Goal: Task Accomplishment & Management: Complete application form

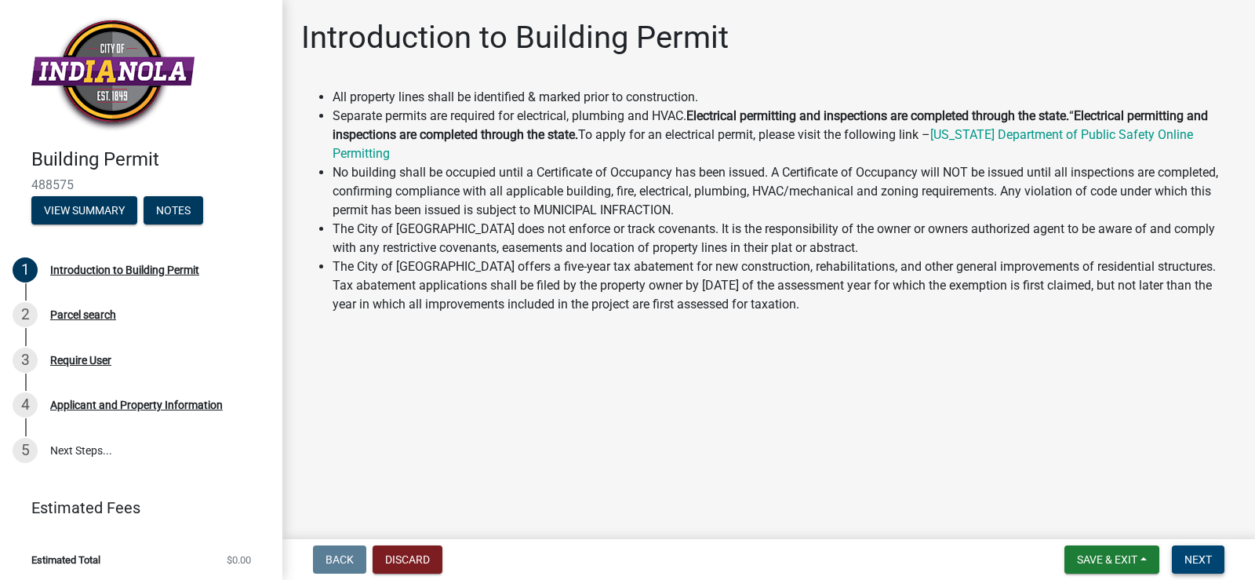
click at [1209, 562] on span "Next" at bounding box center [1197, 559] width 27 height 13
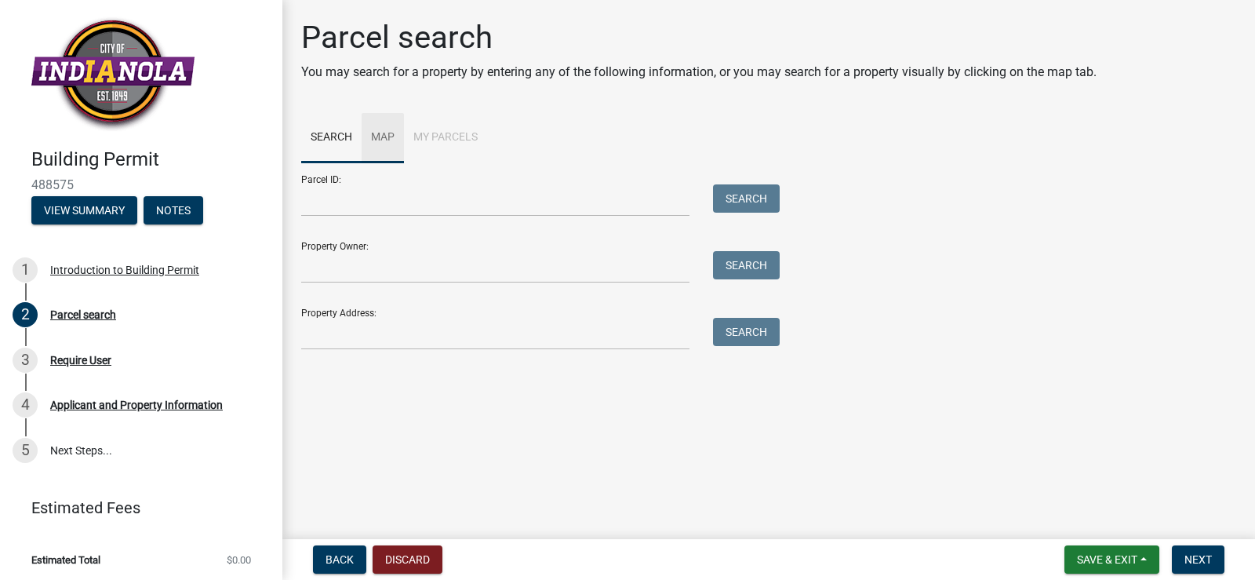
click at [385, 137] on link "Map" at bounding box center [383, 138] width 42 height 50
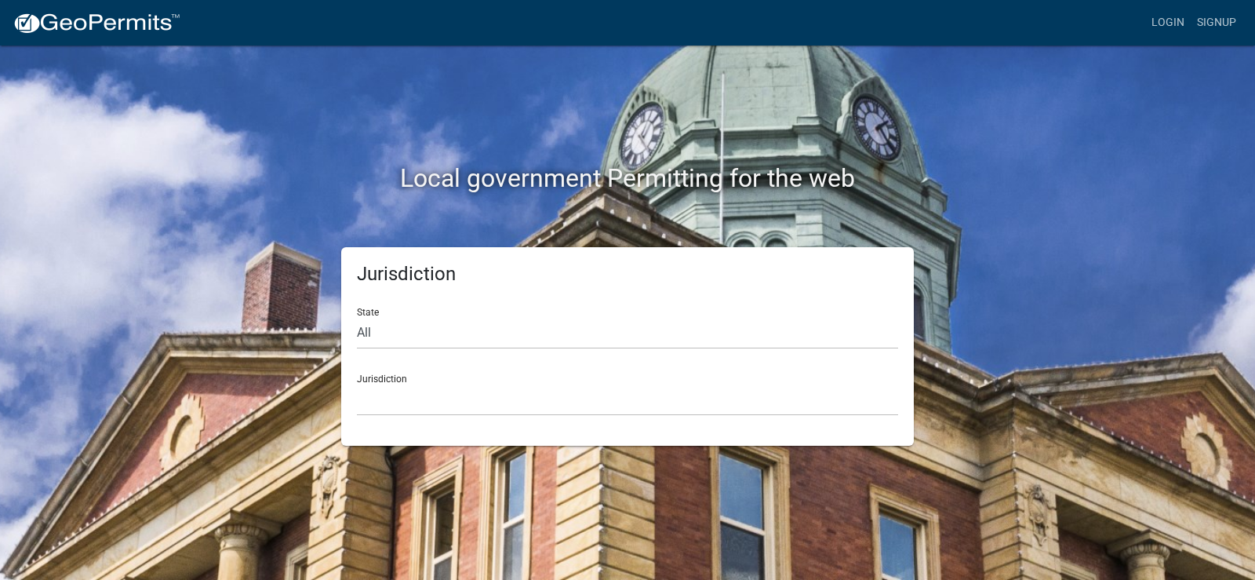
click at [372, 309] on div "State All [US_STATE] [US_STATE] [US_STATE] [US_STATE] [US_STATE] [US_STATE] [US…" at bounding box center [627, 322] width 541 height 54
click at [360, 336] on select "All [US_STATE] [US_STATE] [US_STATE] [US_STATE] [US_STATE] [US_STATE] [US_STATE…" at bounding box center [627, 333] width 541 height 32
select select "[US_STATE]"
click at [357, 317] on select "All [US_STATE] [US_STATE] [US_STATE] [US_STATE] [US_STATE] [US_STATE] [US_STATE…" at bounding box center [627, 333] width 541 height 32
click at [391, 382] on div "Jurisdiction Boone County, Iowa Butler County, Iowa Cerro Gordo County, Iowa Ci…" at bounding box center [627, 389] width 541 height 54
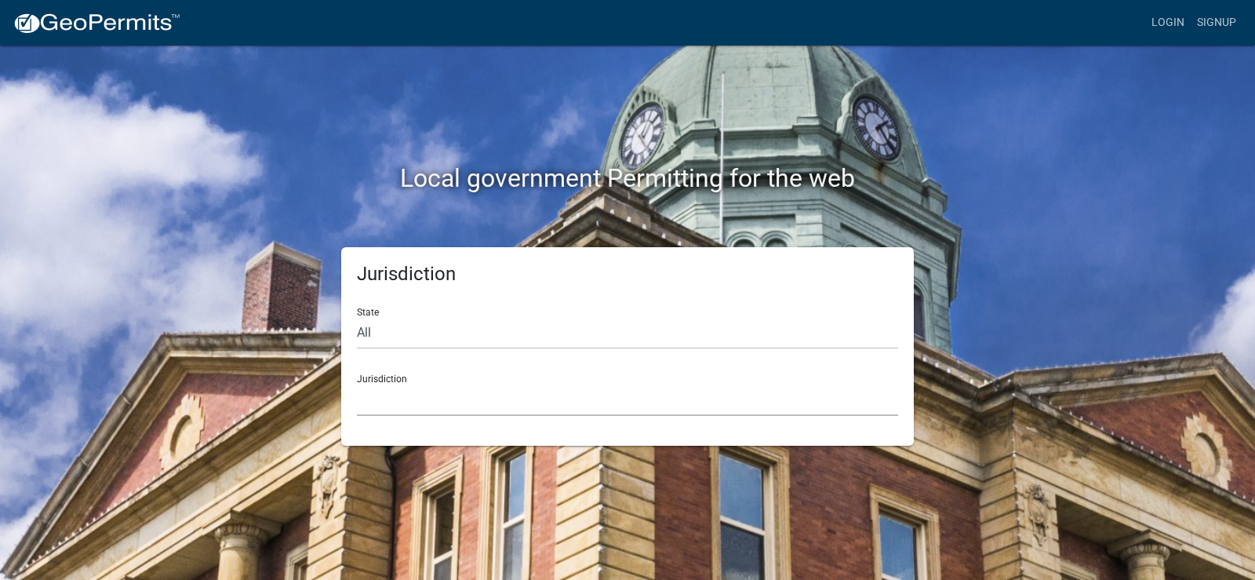
click at [367, 403] on select "Boone County, Iowa Butler County, Iowa Cerro Gordo County, Iowa City of Harlan,…" at bounding box center [627, 399] width 541 height 32
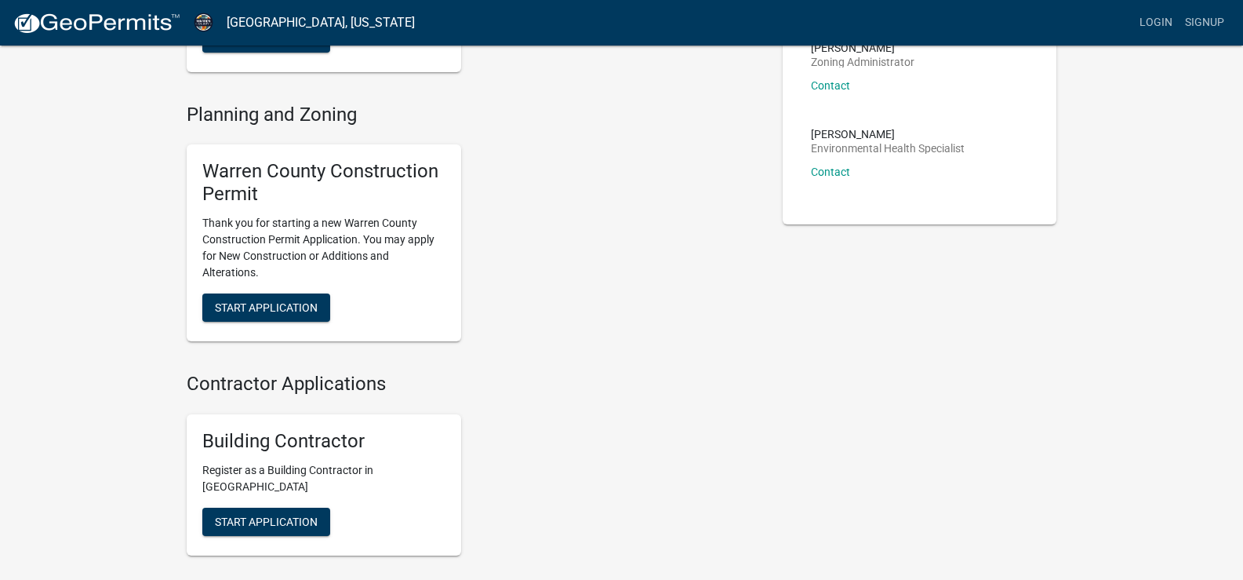
scroll to position [222, 0]
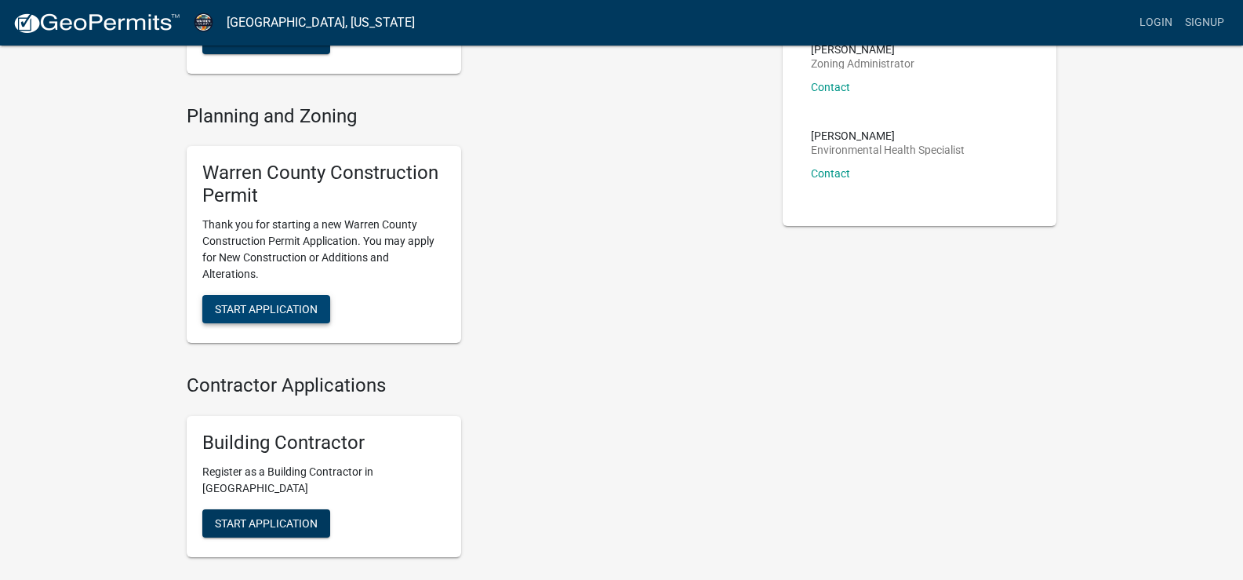
click at [277, 311] on span "Start Application" at bounding box center [266, 308] width 103 height 13
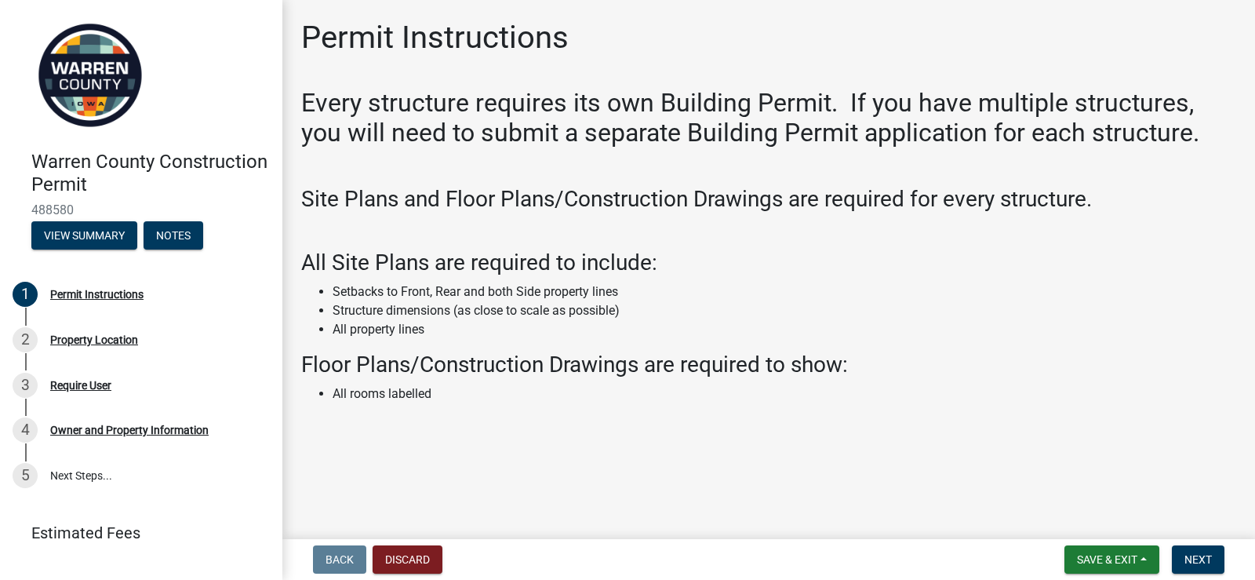
click at [994, 245] on div "Every structure requires its own Building Permit. If you have multiple structur…" at bounding box center [768, 261] width 935 height 347
click at [1191, 558] on span "Next" at bounding box center [1197, 559] width 27 height 13
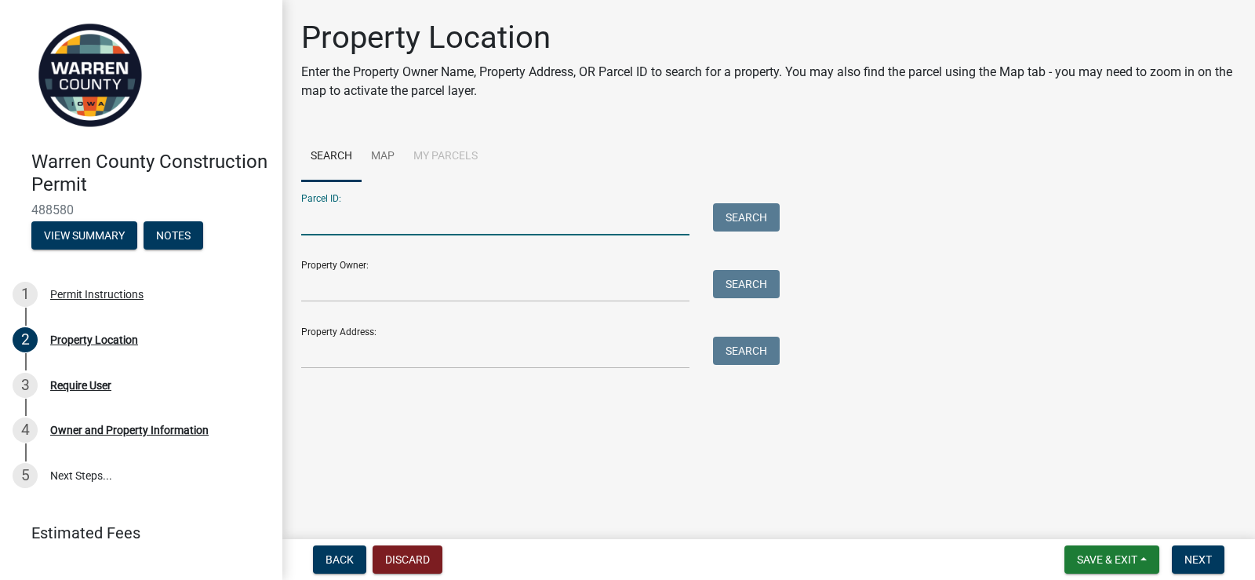
click at [396, 227] on input "Parcel ID:" at bounding box center [495, 219] width 388 height 32
click at [378, 290] on input "Property Owner:" at bounding box center [495, 286] width 388 height 32
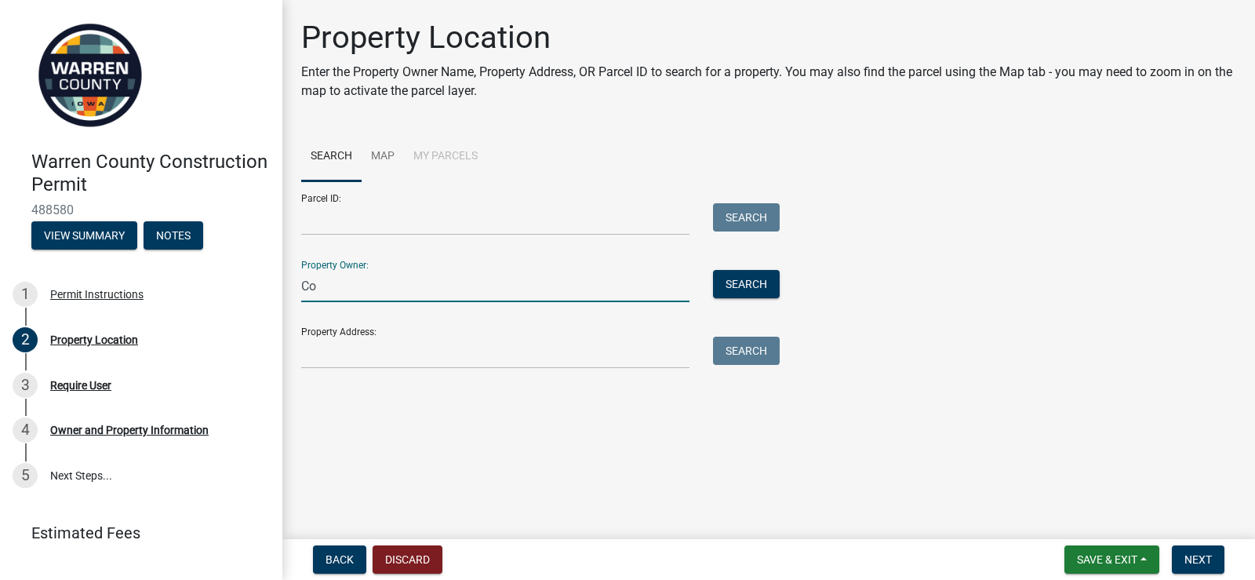
type input "C"
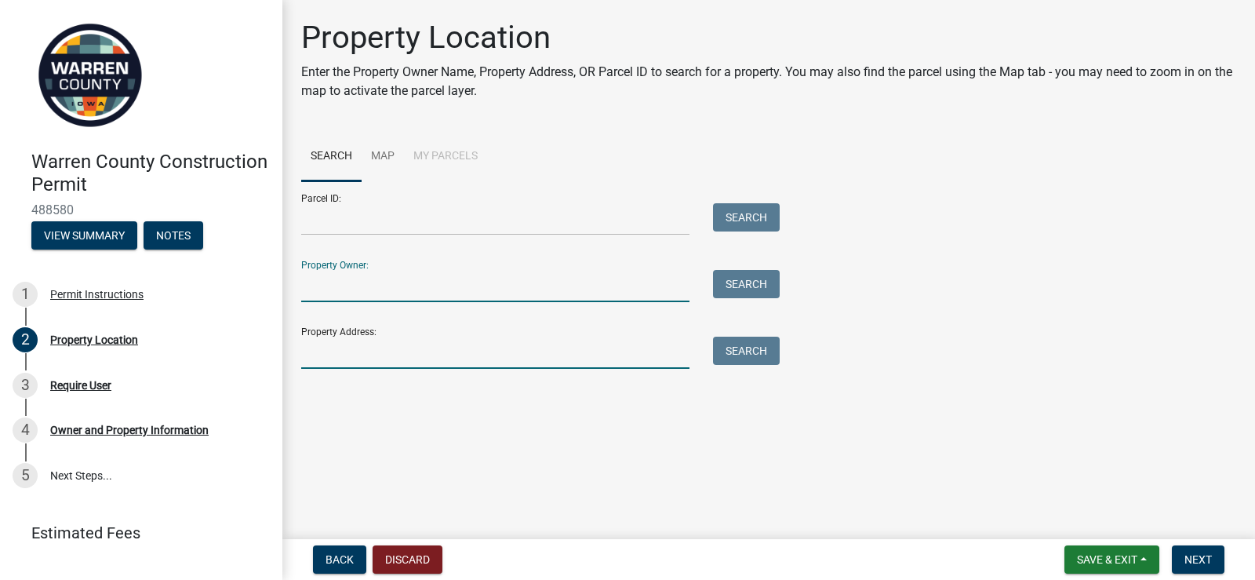
click at [352, 347] on input "Property Address:" at bounding box center [495, 352] width 388 height 32
type input "1101 N B Street"
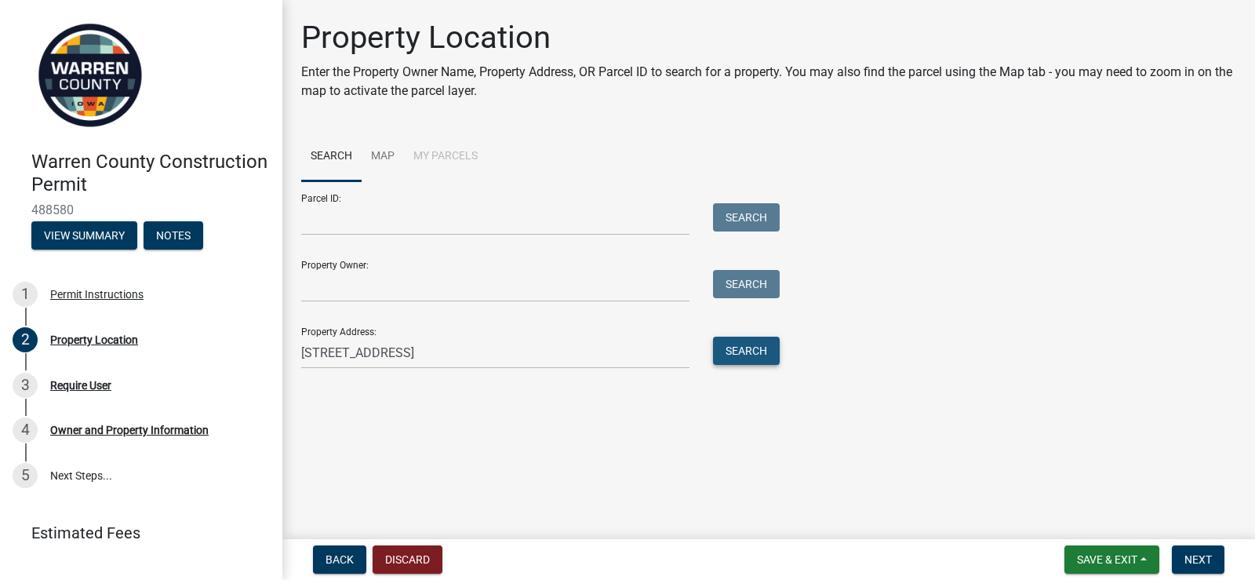
click at [738, 358] on button "Search" at bounding box center [746, 350] width 67 height 28
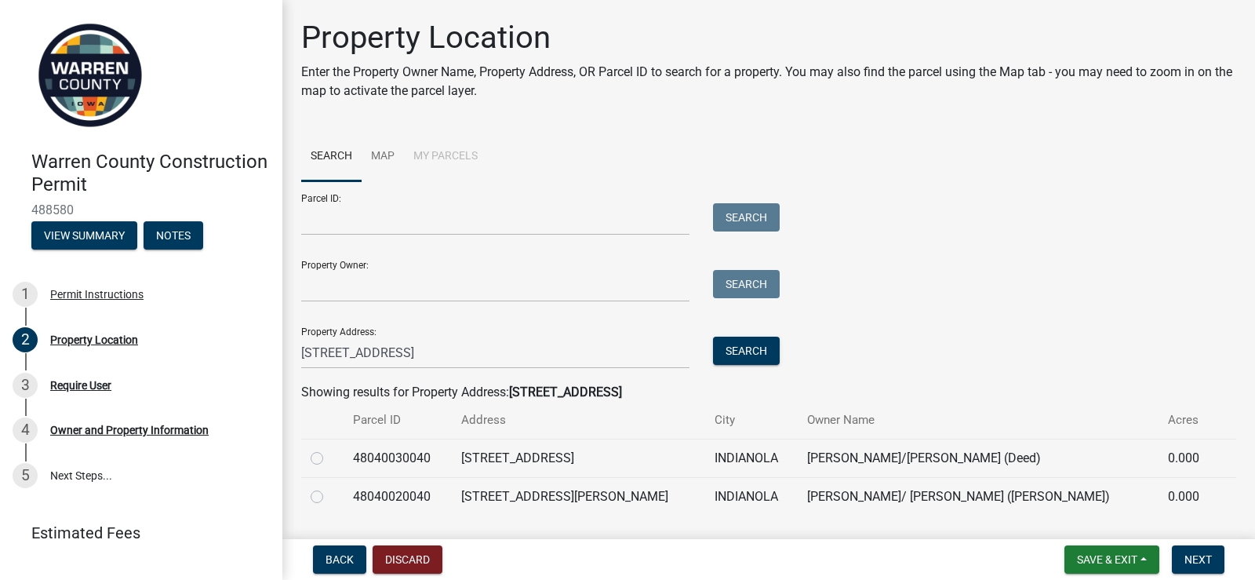
click at [329, 449] on label at bounding box center [329, 449] width 0 height 0
click at [329, 458] on input "radio" at bounding box center [334, 454] width 10 height 10
radio input "true"
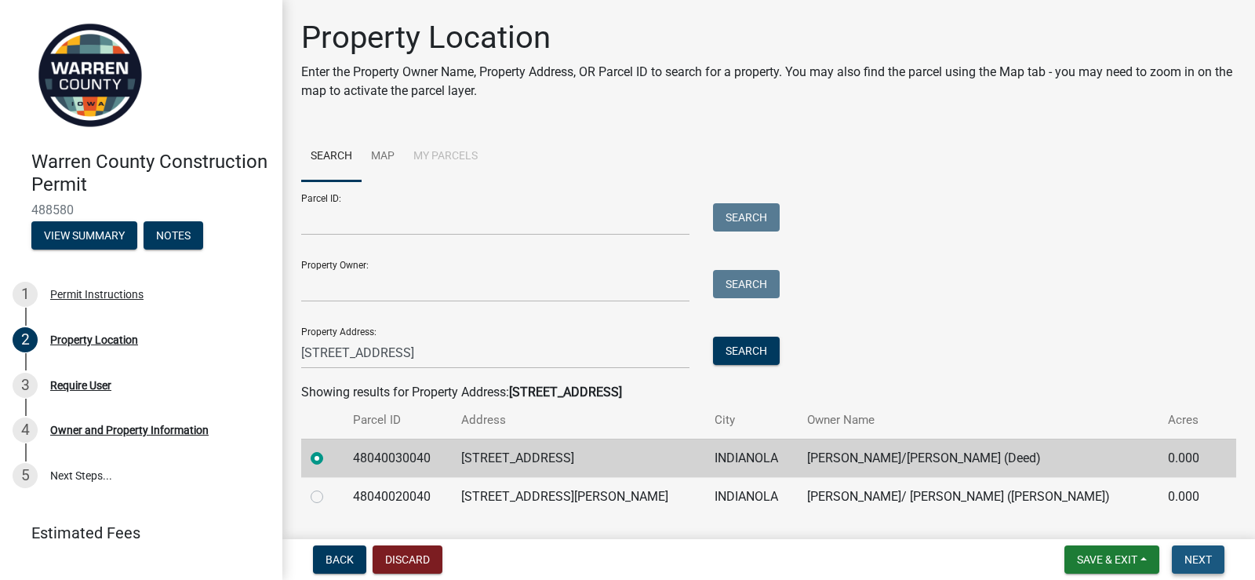
click at [1204, 560] on span "Next" at bounding box center [1197, 559] width 27 height 13
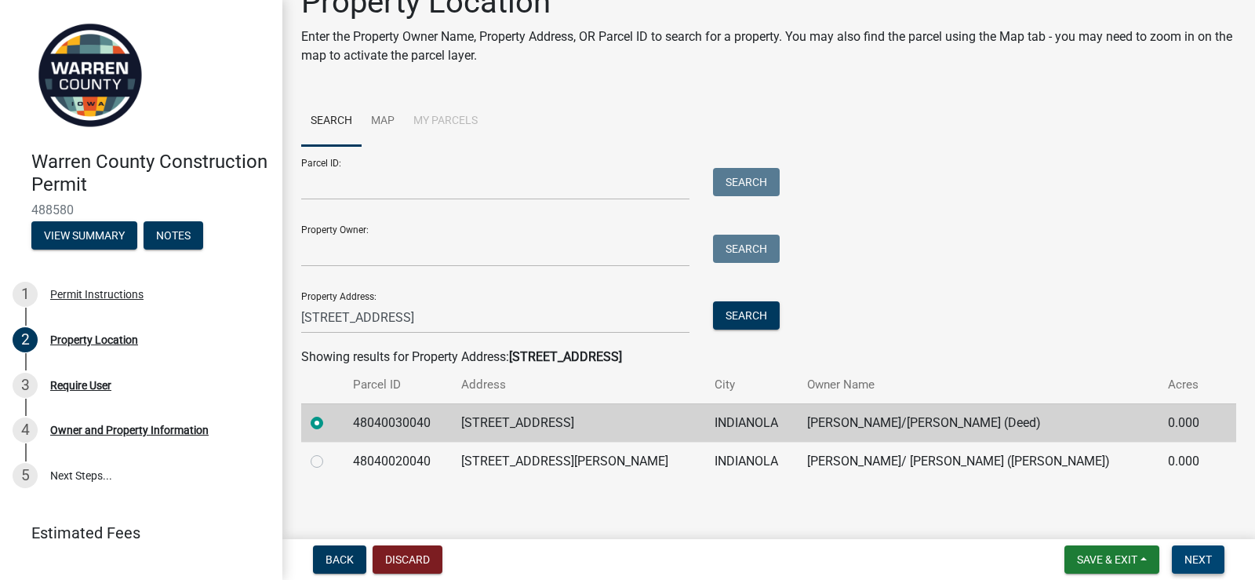
scroll to position [44, 0]
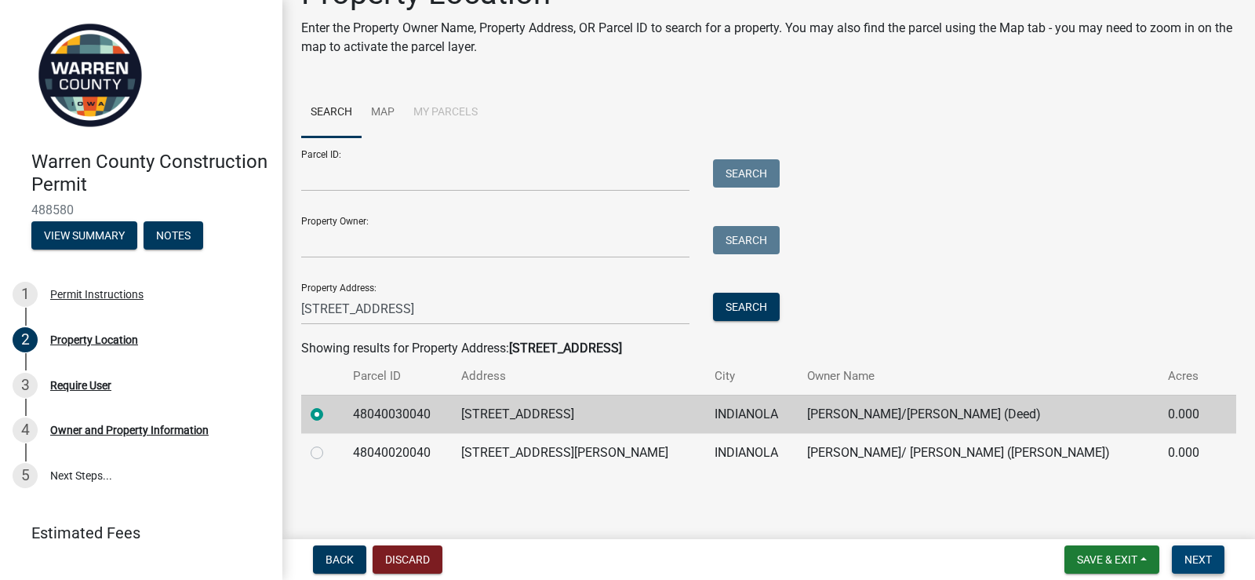
click at [1194, 560] on span "Next" at bounding box center [1197, 559] width 27 height 13
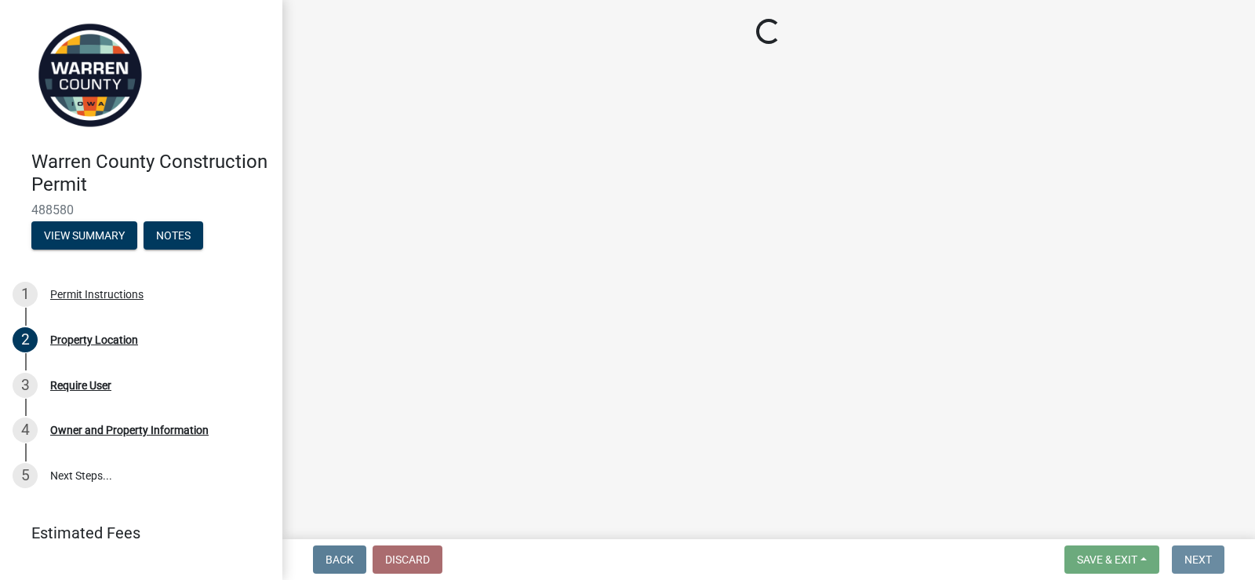
scroll to position [0, 0]
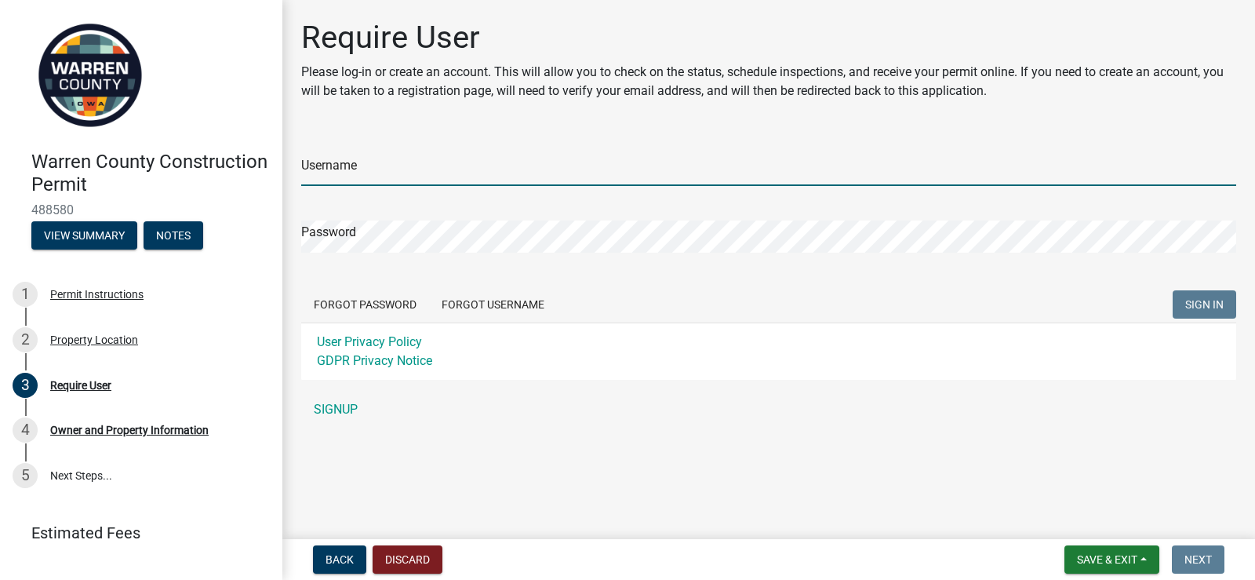
type input "sbaltes"
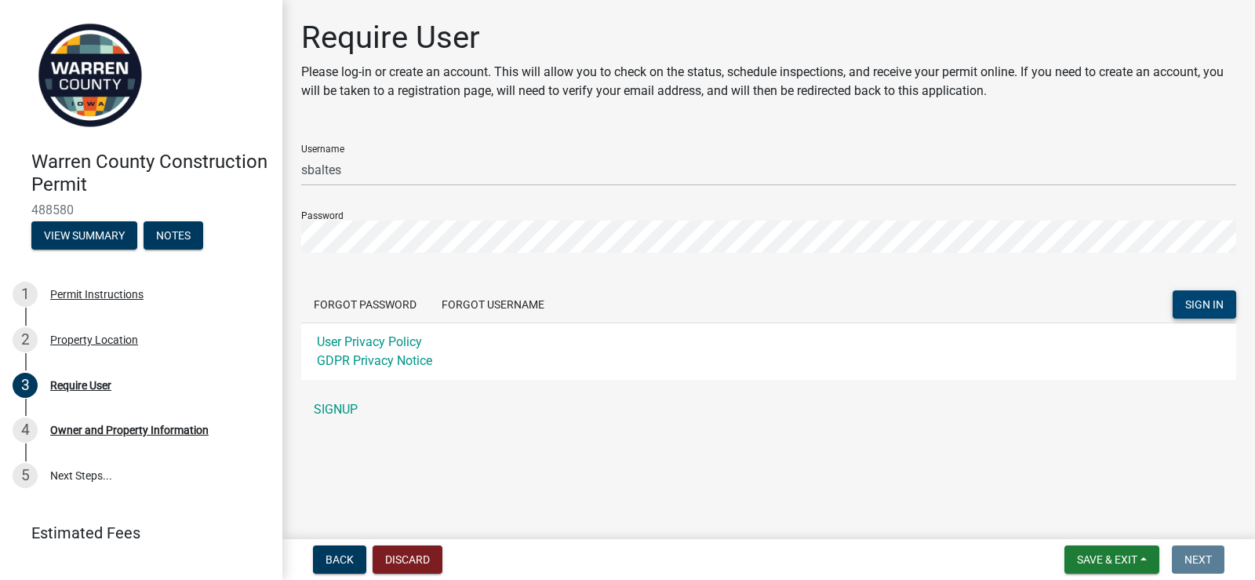
click at [1197, 302] on span "SIGN IN" at bounding box center [1204, 304] width 38 height 13
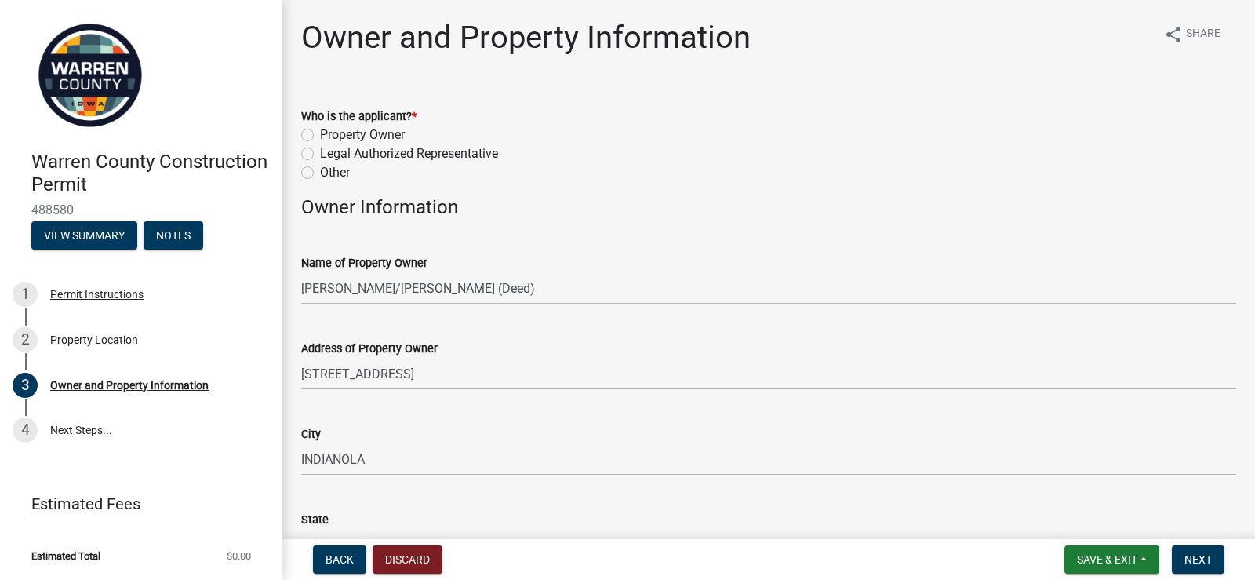
click at [320, 174] on label "Other" at bounding box center [335, 172] width 30 height 19
click at [320, 173] on input "Other" at bounding box center [325, 168] width 10 height 10
radio input "true"
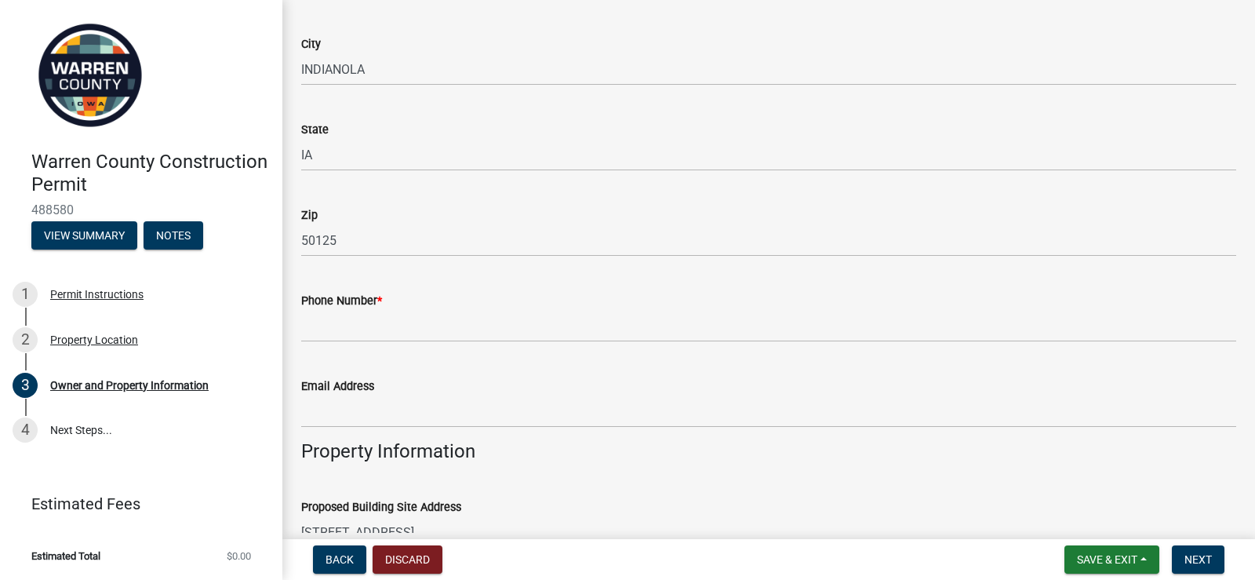
scroll to position [423, 0]
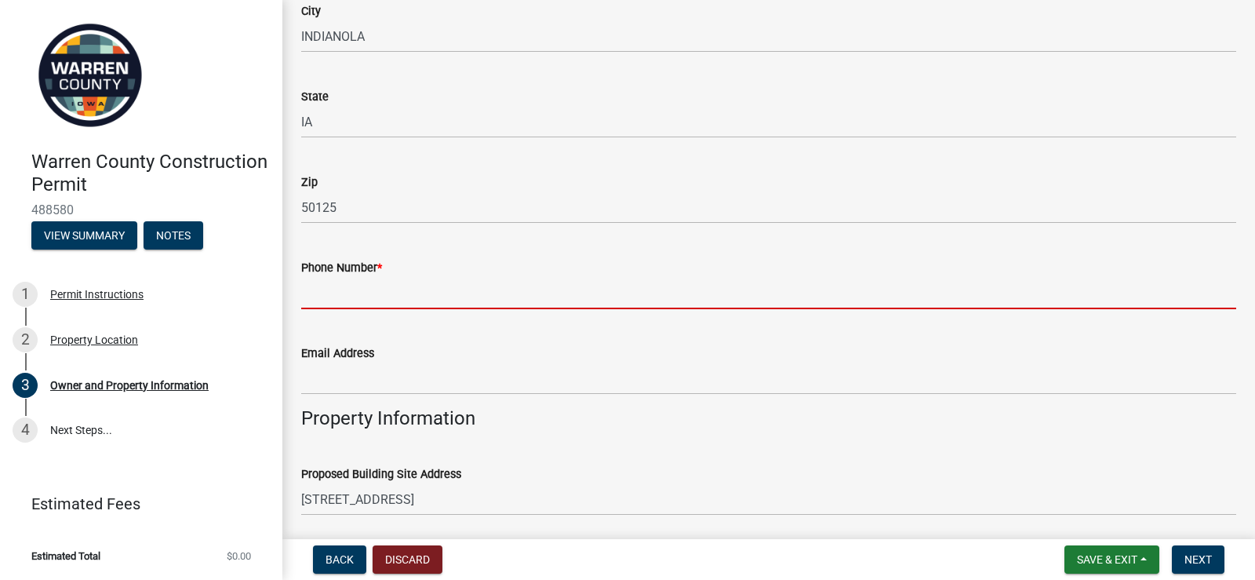
click at [390, 285] on input "Phone Number *" at bounding box center [768, 293] width 935 height 32
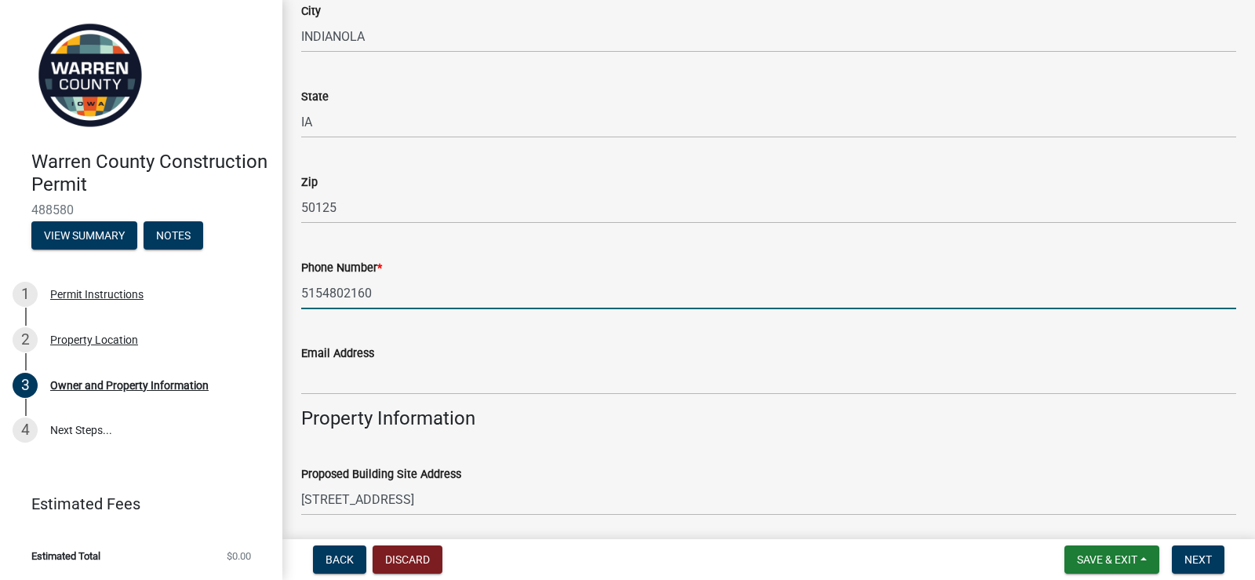
type input "5154802160"
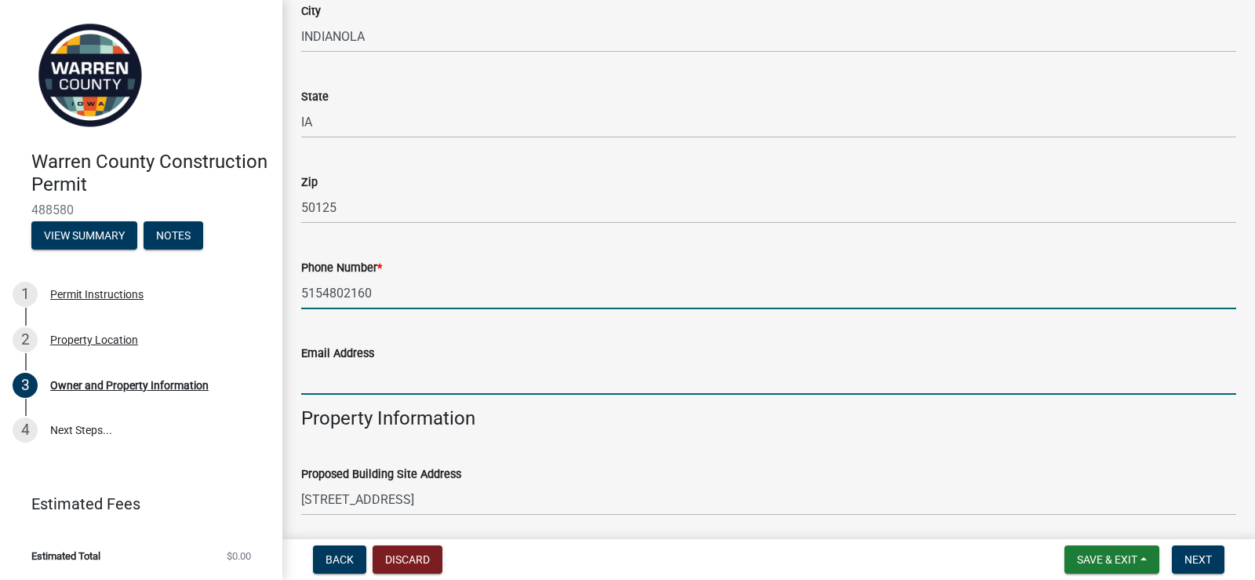
click at [387, 380] on input "Email Address" at bounding box center [768, 378] width 935 height 32
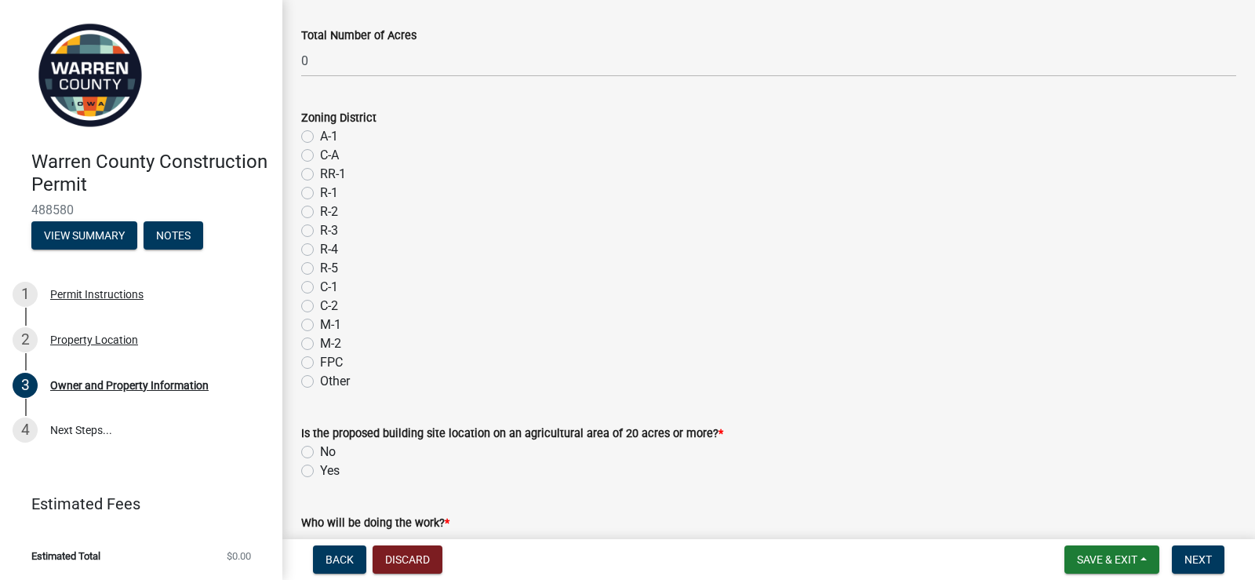
scroll to position [1248, 0]
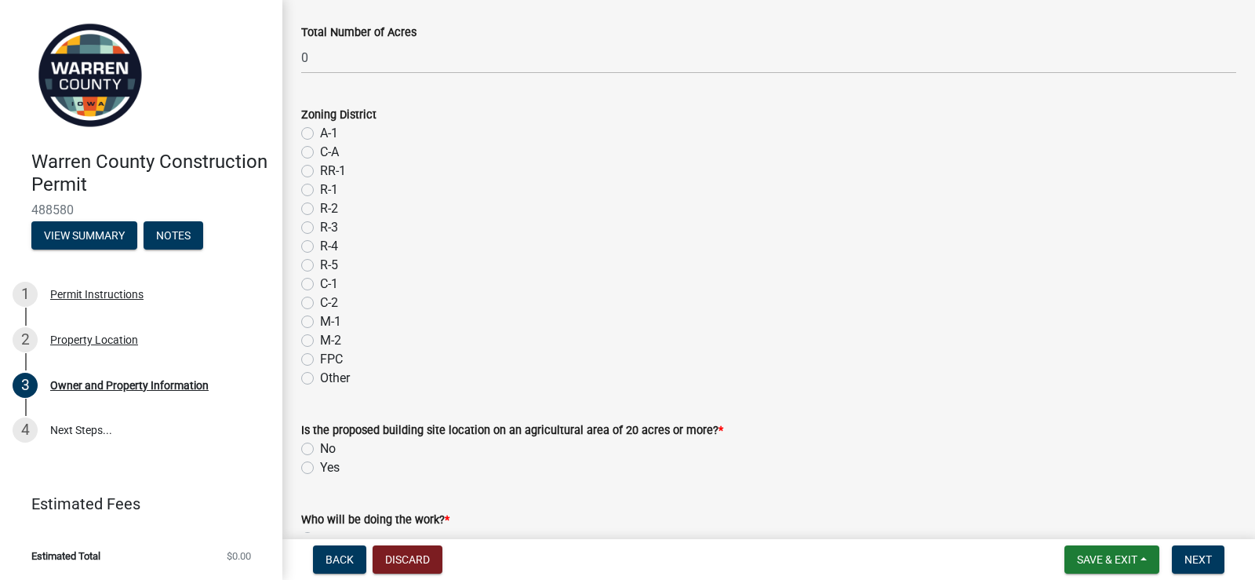
type input "coryanne.harrigan@simpson.edu"
click at [320, 448] on label "No" at bounding box center [328, 448] width 16 height 19
click at [320, 448] on input "No" at bounding box center [325, 444] width 10 height 10
radio input "true"
click at [320, 449] on label "No" at bounding box center [328, 448] width 16 height 19
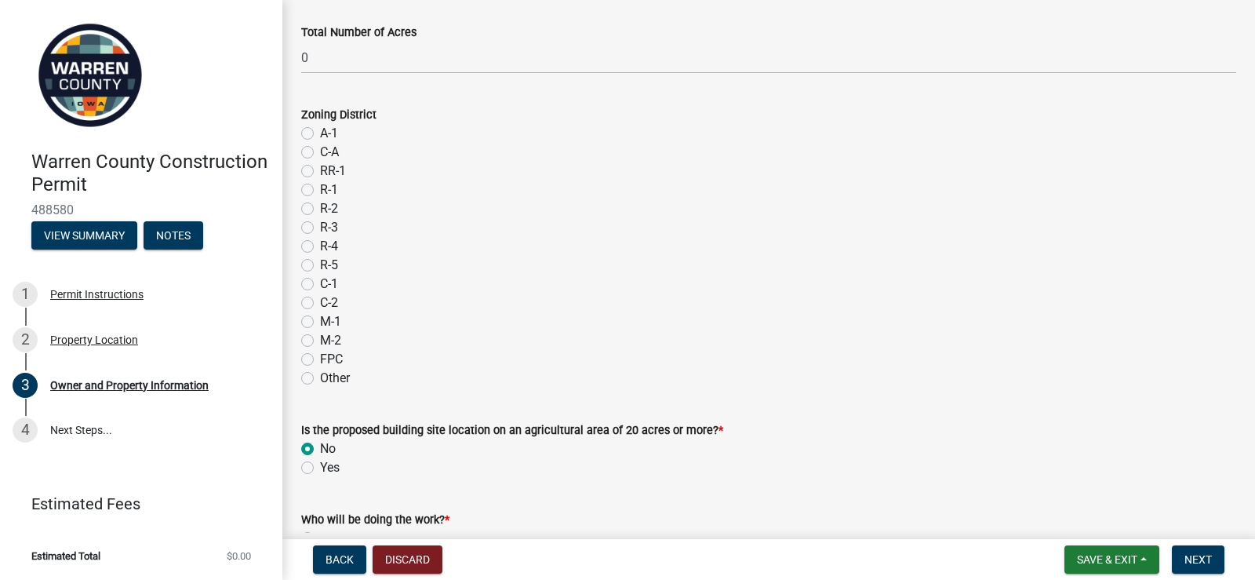
click at [320, 449] on input "No" at bounding box center [325, 444] width 10 height 10
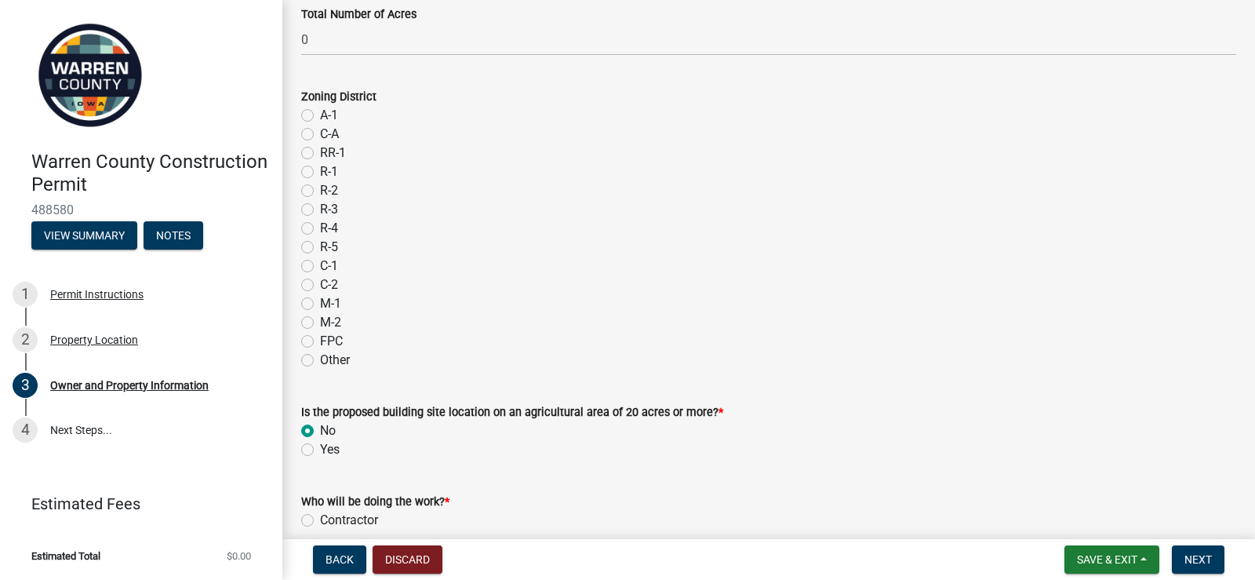
scroll to position [1394, 0]
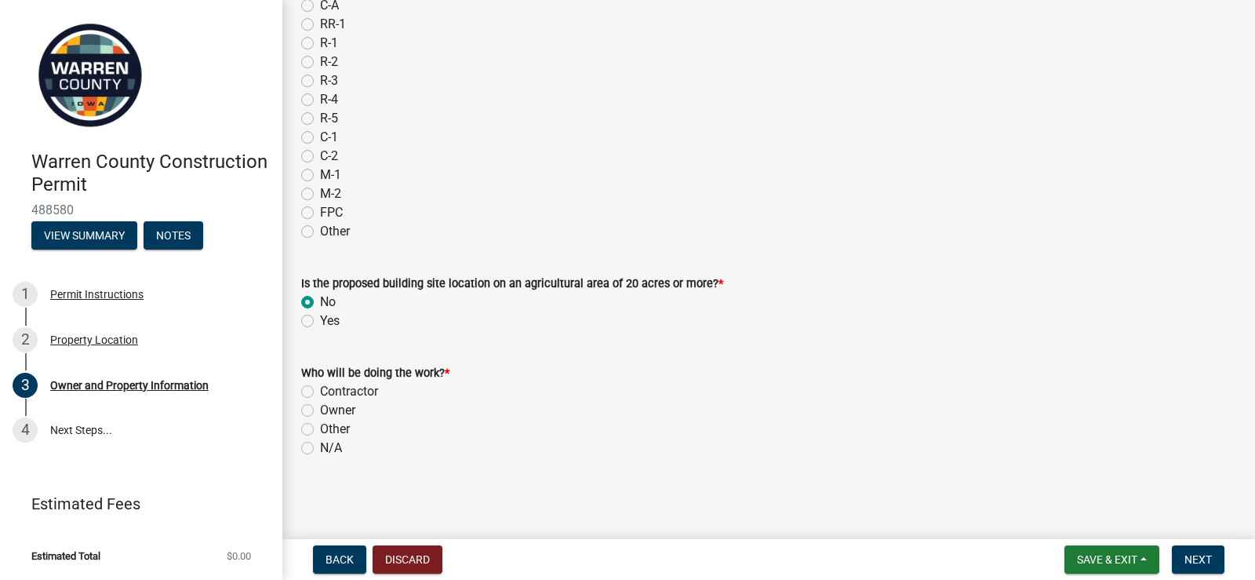
click at [320, 389] on label "Contractor" at bounding box center [349, 391] width 58 height 19
click at [320, 389] on input "Contractor" at bounding box center [325, 387] width 10 height 10
radio input "true"
click at [320, 393] on label "Contractor" at bounding box center [349, 391] width 58 height 19
click at [320, 392] on input "Contractor" at bounding box center [325, 387] width 10 height 10
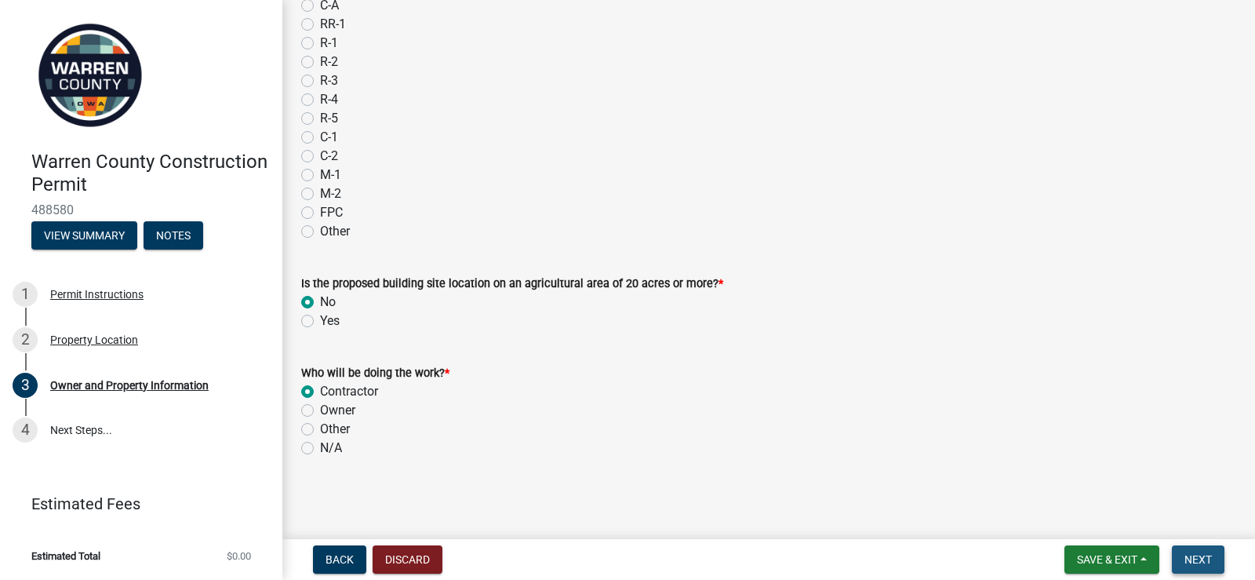
click at [1205, 561] on span "Next" at bounding box center [1197, 559] width 27 height 13
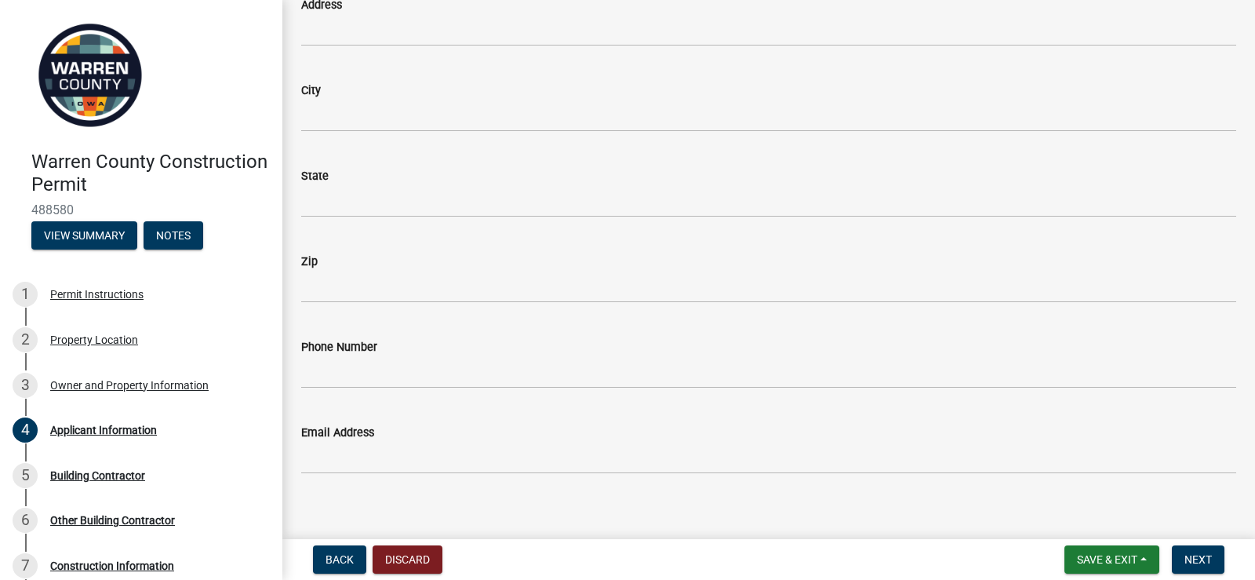
scroll to position [0, 0]
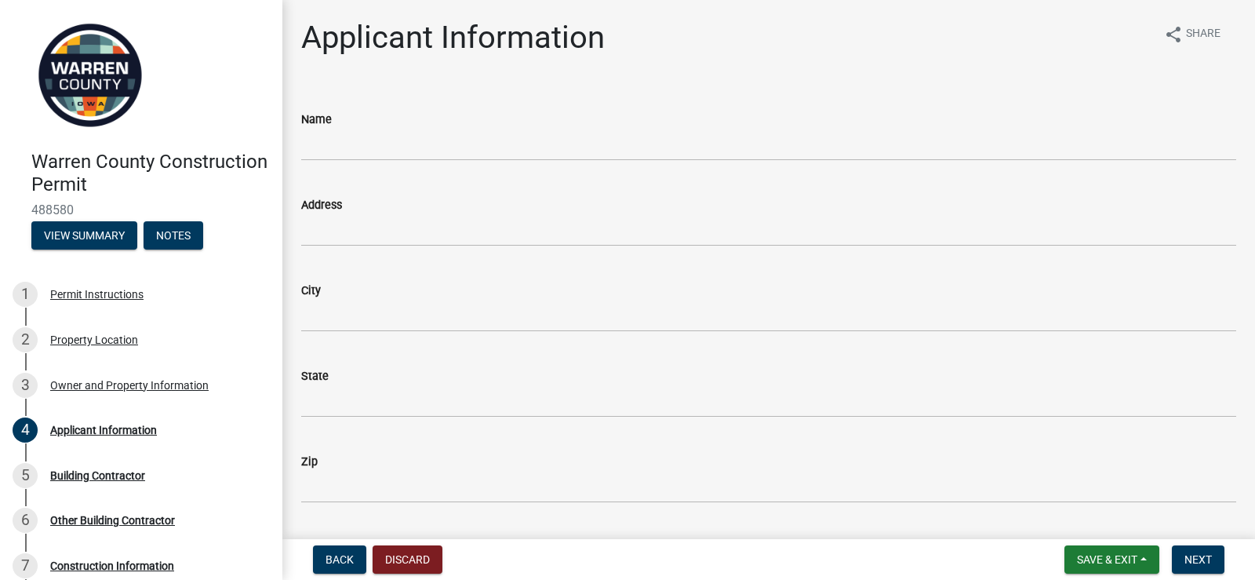
click at [369, 125] on div "Name" at bounding box center [768, 119] width 935 height 19
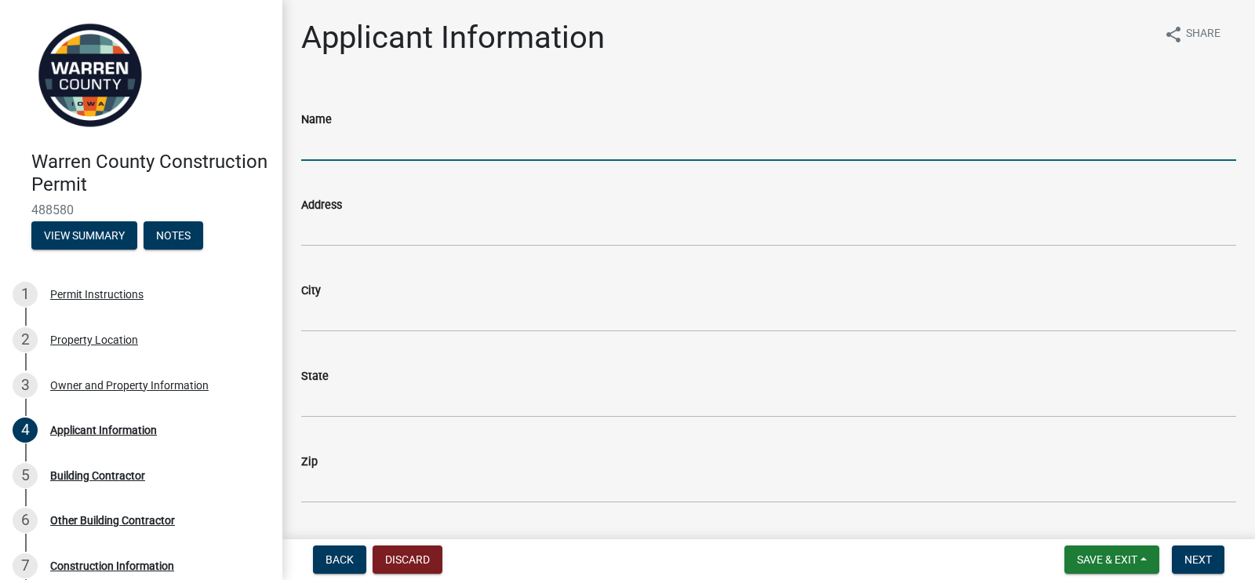
click at [365, 143] on input "Name" at bounding box center [768, 145] width 935 height 32
type input "Steven Baltes"
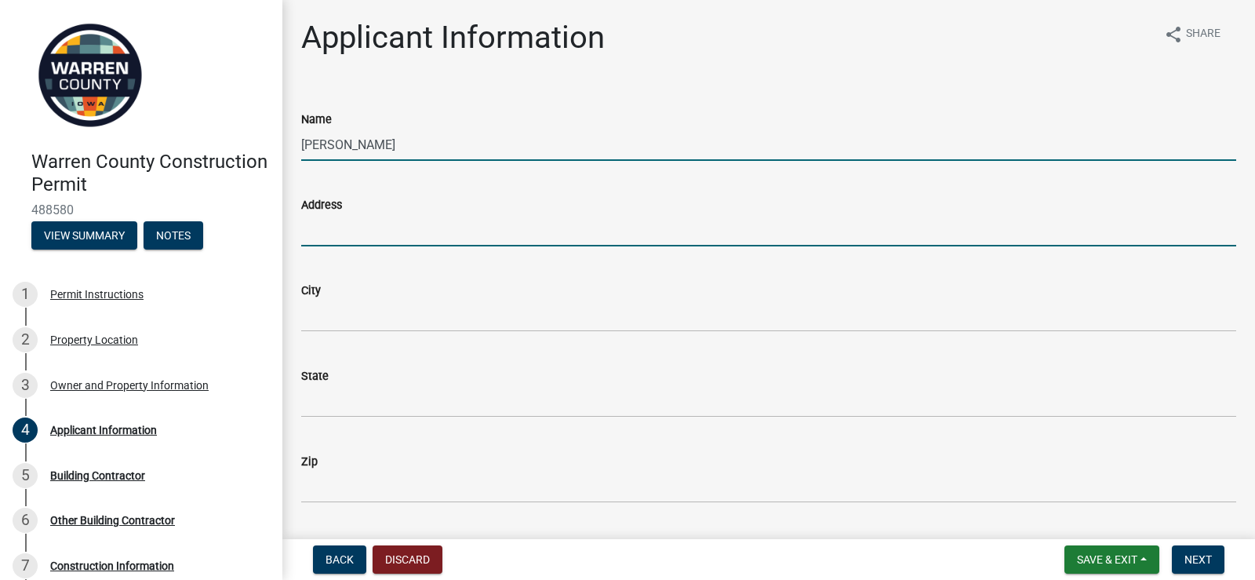
type input "[STREET_ADDRESS]"
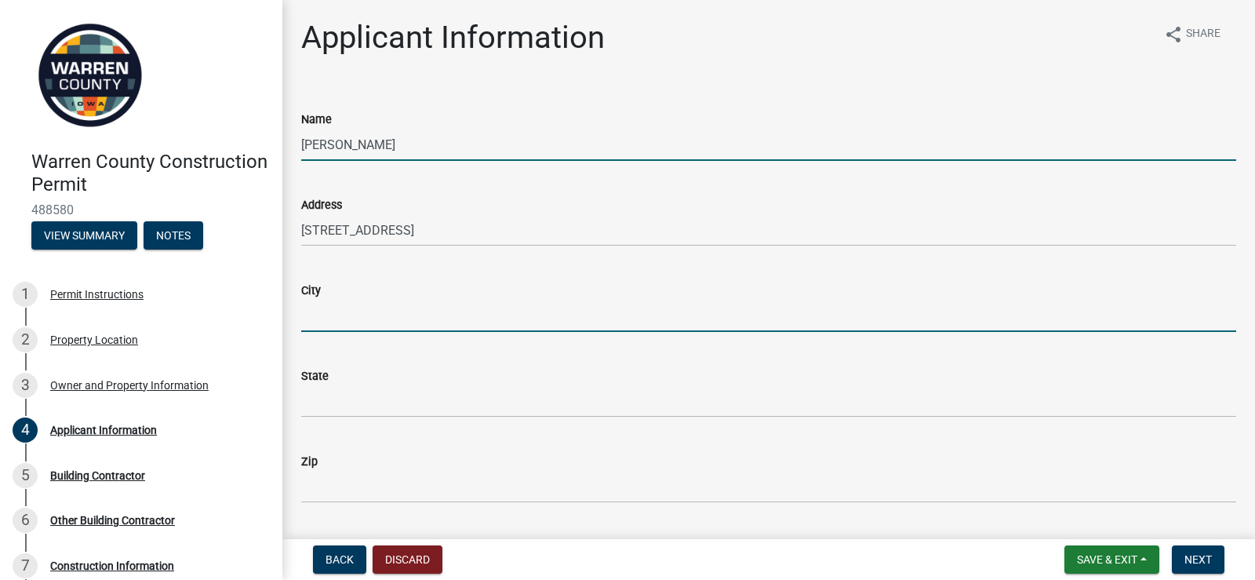
type input "Indianola"
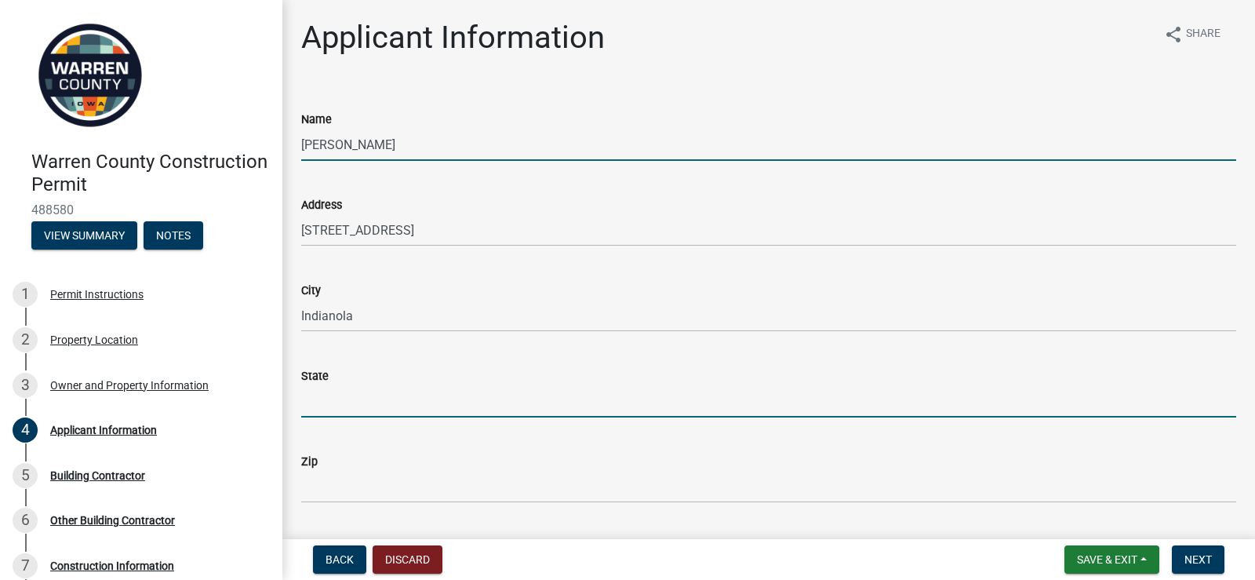
type input "[US_STATE]"
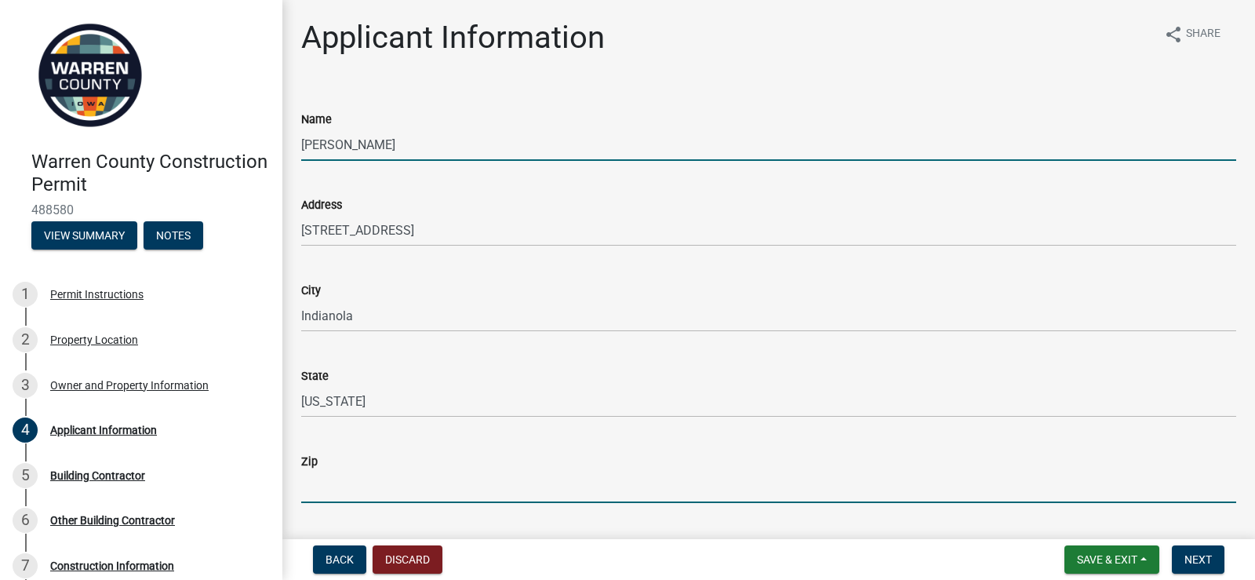
type input "50125"
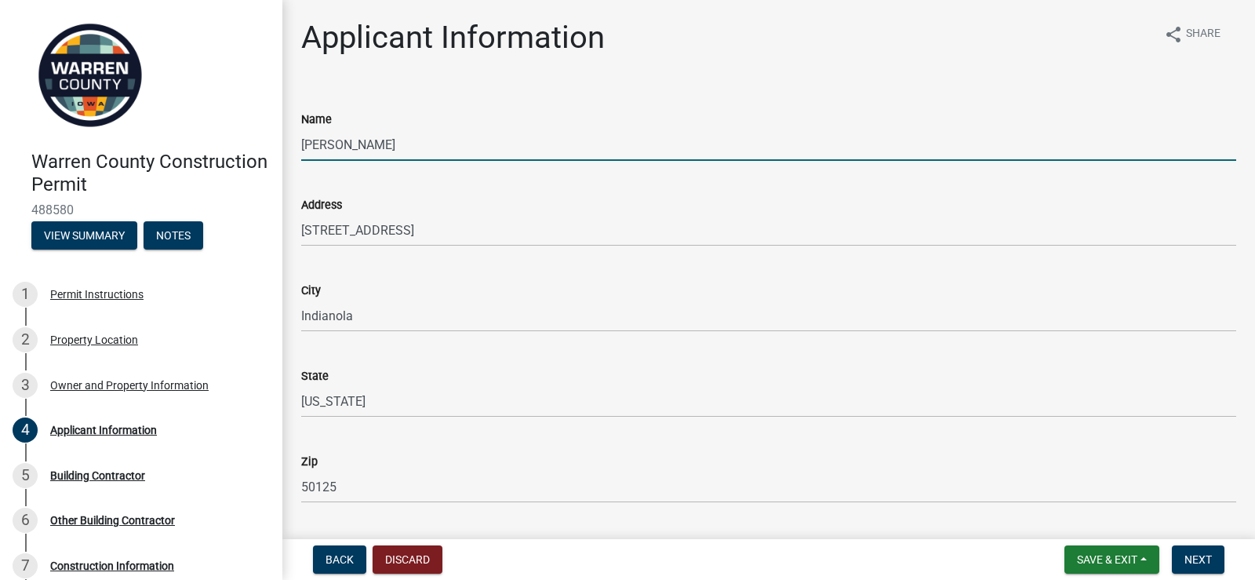
type input "5154807872"
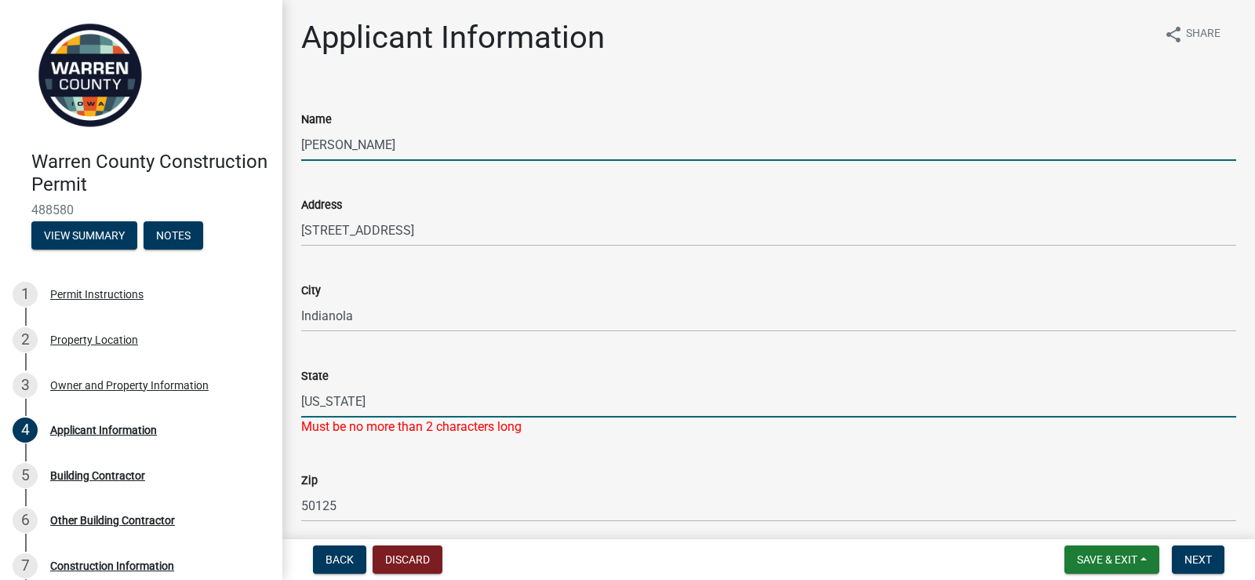
click at [344, 402] on input "[US_STATE]" at bounding box center [768, 401] width 935 height 32
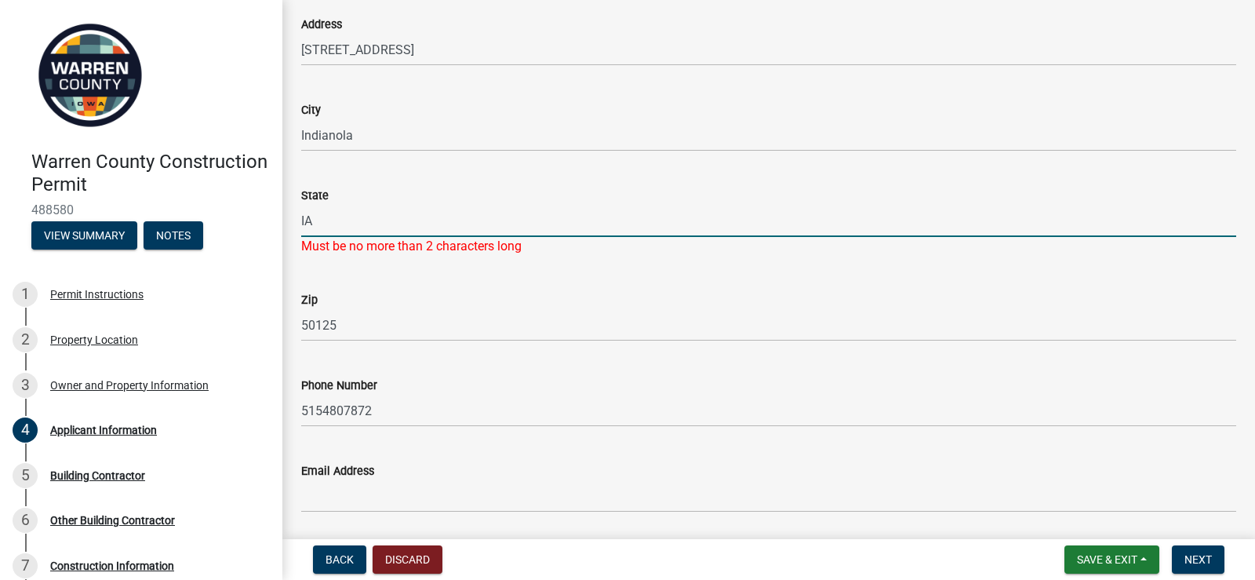
scroll to position [181, 0]
type input "IA"
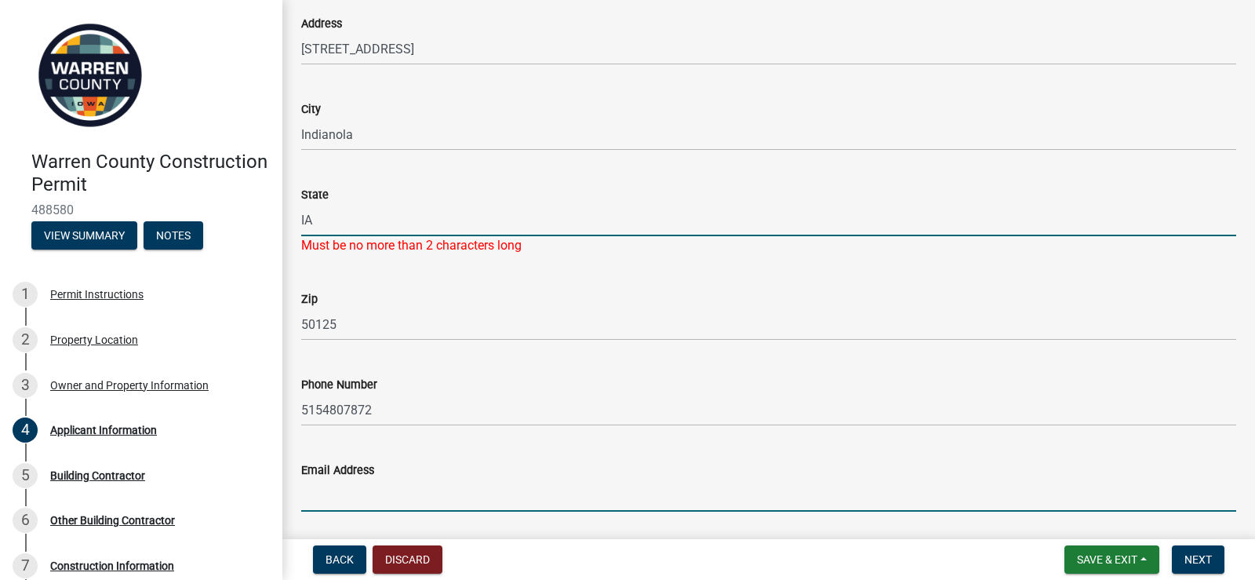
click at [362, 507] on div "Applicant Information share Share Name Steven Baltes Address 1305 E Euclid Ave …" at bounding box center [768, 188] width 958 height 700
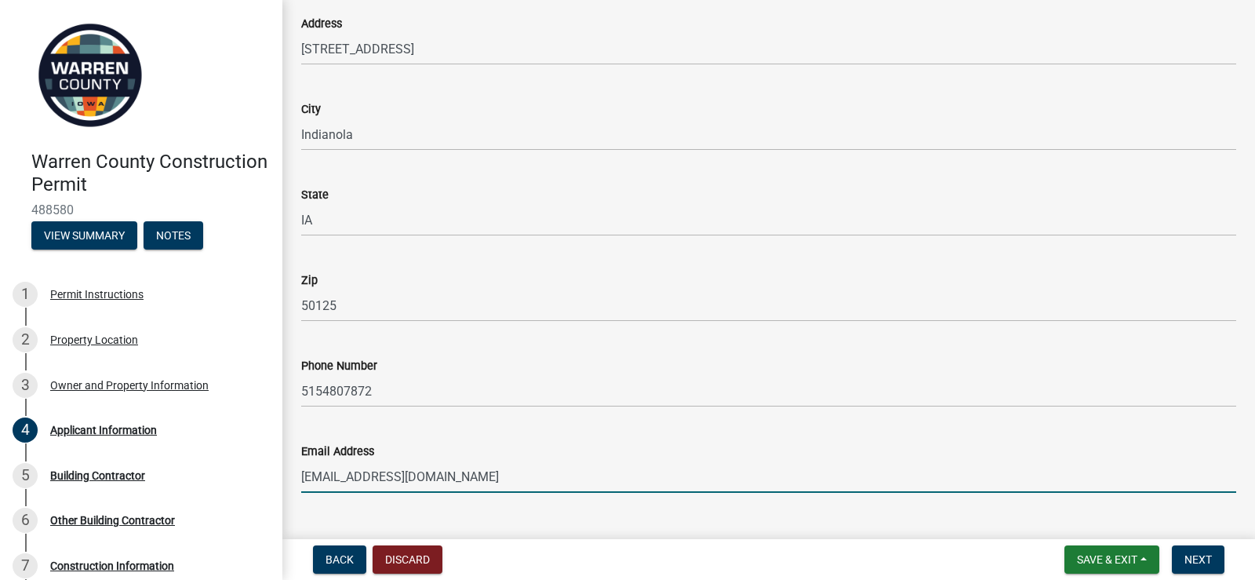
type input "[EMAIL_ADDRESS][DOMAIN_NAME]"
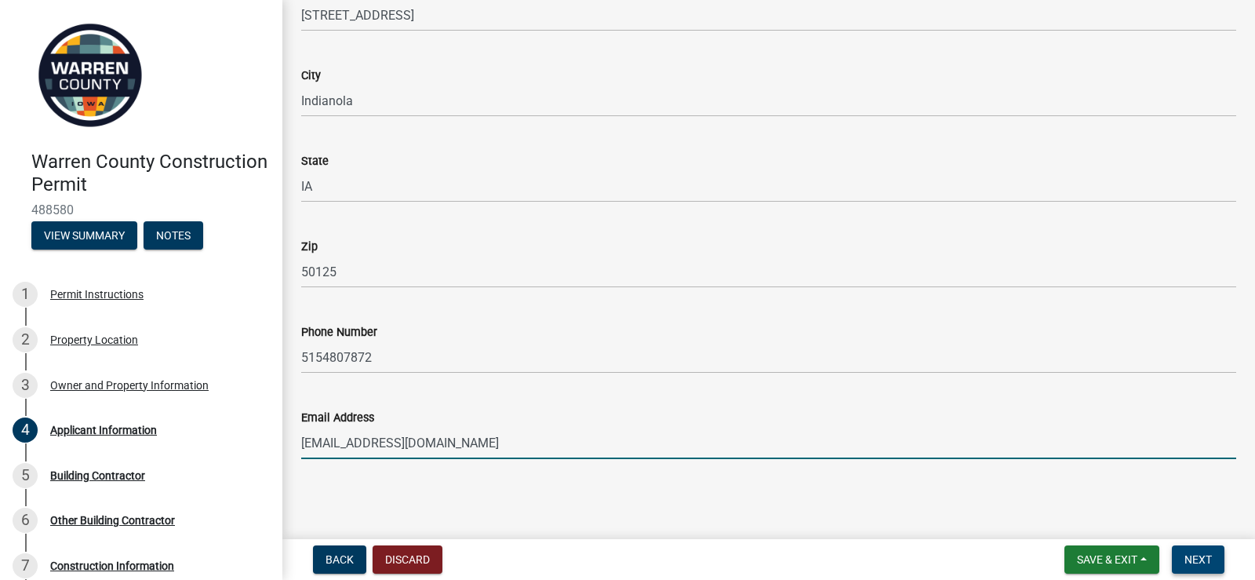
click at [1195, 562] on span "Next" at bounding box center [1197, 559] width 27 height 13
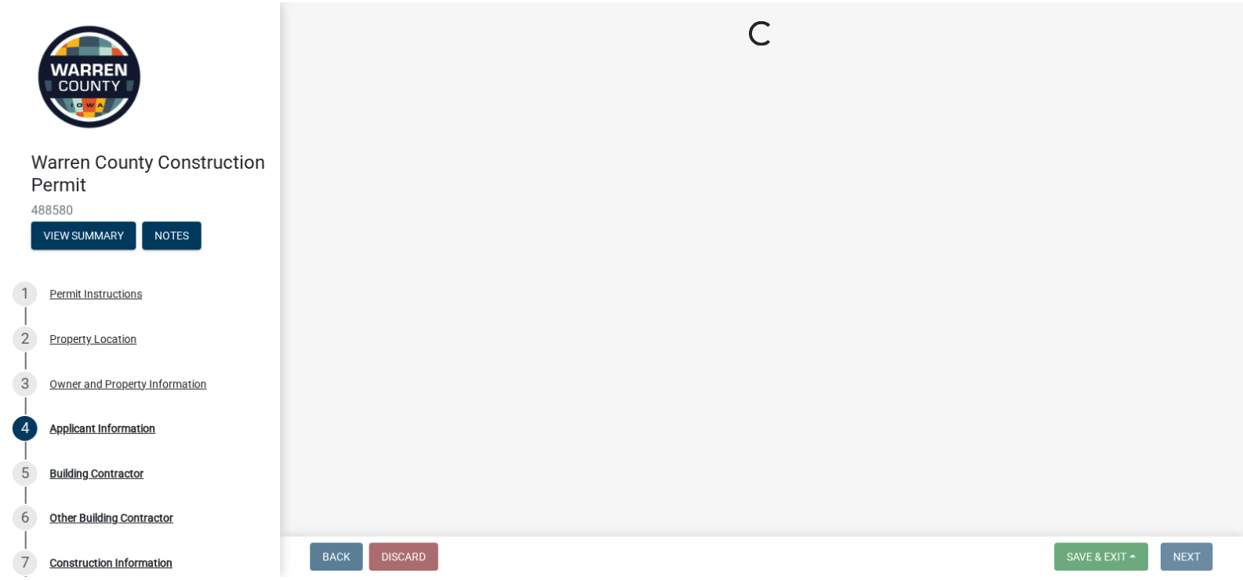
scroll to position [0, 0]
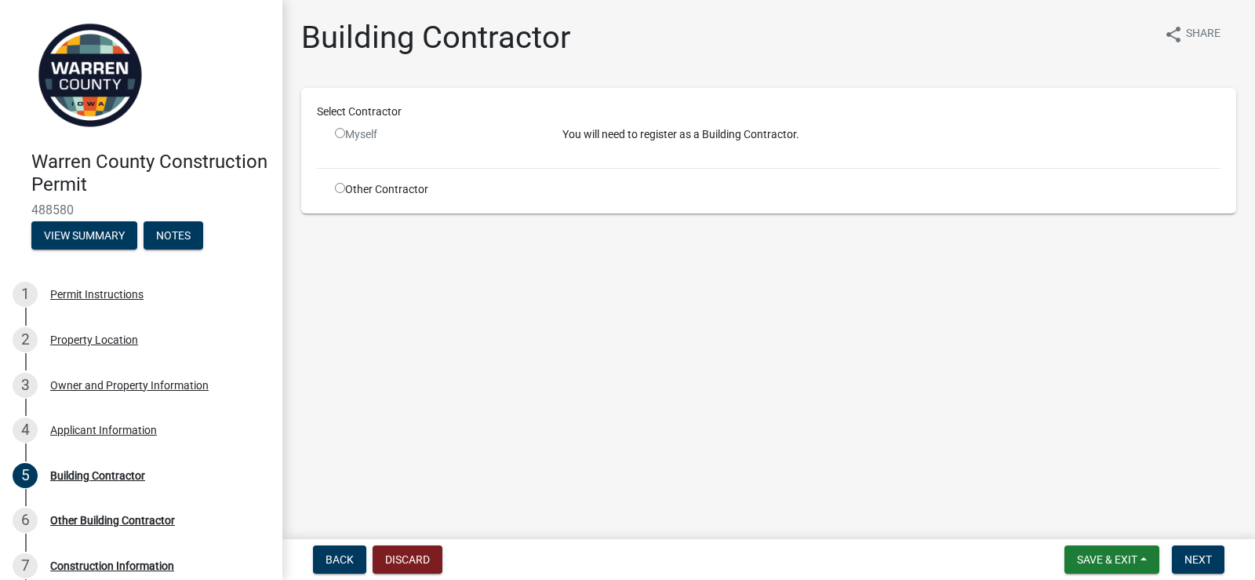
click at [339, 134] on input "radio" at bounding box center [340, 133] width 10 height 10
click at [339, 133] on input "radio" at bounding box center [340, 133] width 10 height 10
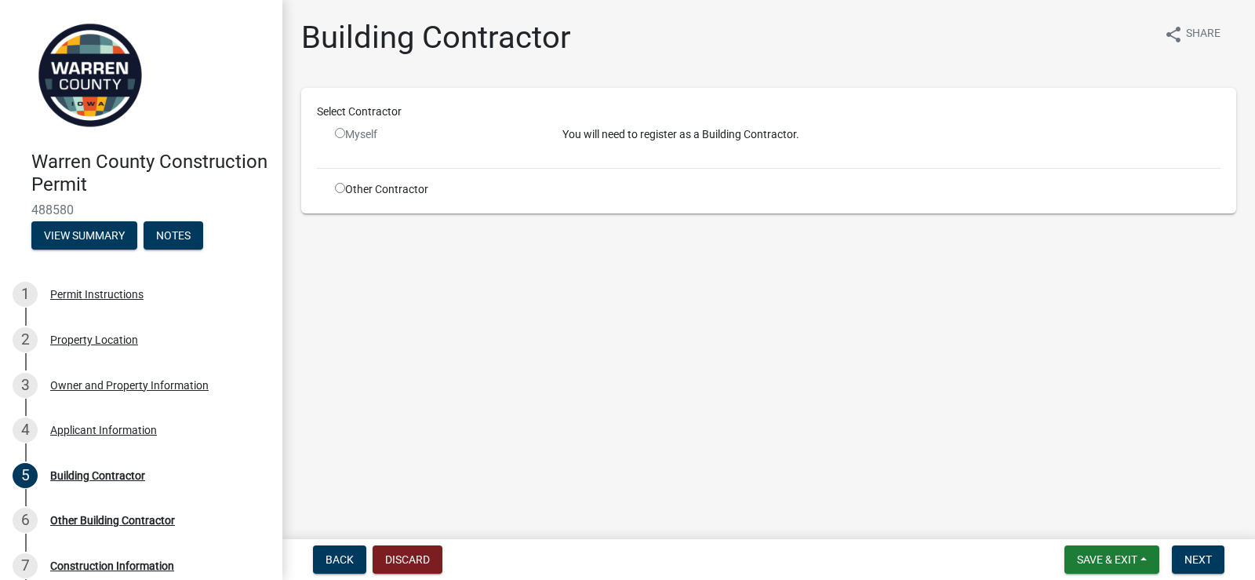
click at [339, 133] on input "radio" at bounding box center [340, 133] width 10 height 10
radio input "false"
click at [656, 138] on p "You will need to register as a Building Contractor." at bounding box center [891, 134] width 658 height 16
click at [778, 140] on p "You will need to register as a Building Contractor." at bounding box center [891, 134] width 658 height 16
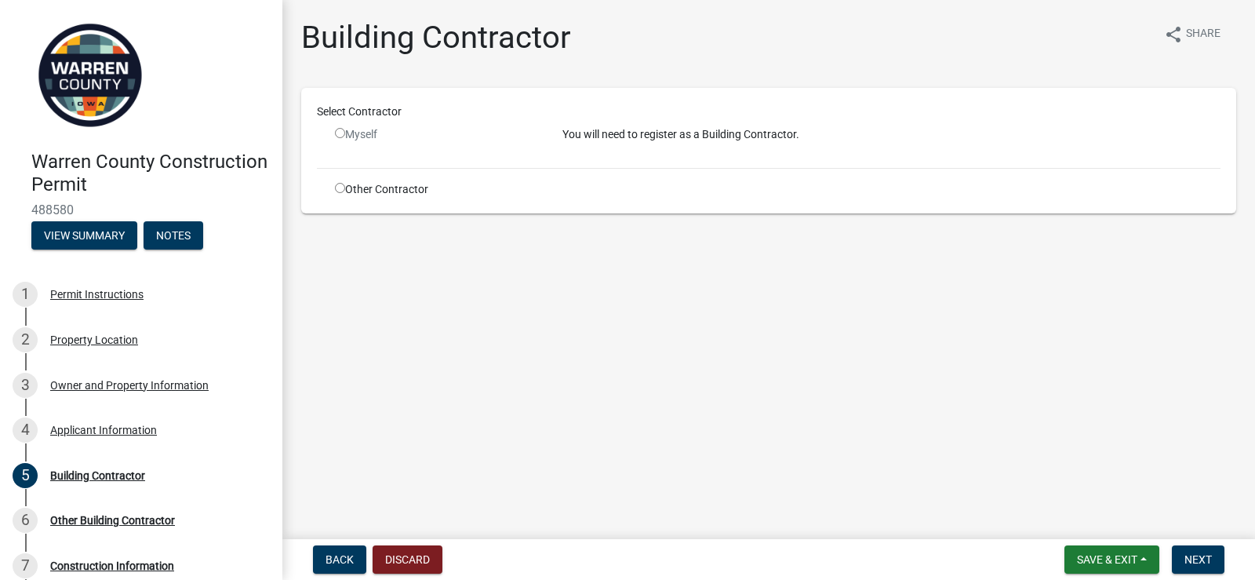
click at [778, 140] on p "You will need to register as a Building Contractor." at bounding box center [891, 134] width 658 height 16
click at [641, 298] on main "Building Contractor share Share Select Contractor Myself You will need to regis…" at bounding box center [768, 266] width 972 height 533
click at [1097, 563] on span "Save & Exit" at bounding box center [1107, 559] width 60 height 13
click at [1085, 519] on button "Save & Exit" at bounding box center [1096, 519] width 125 height 38
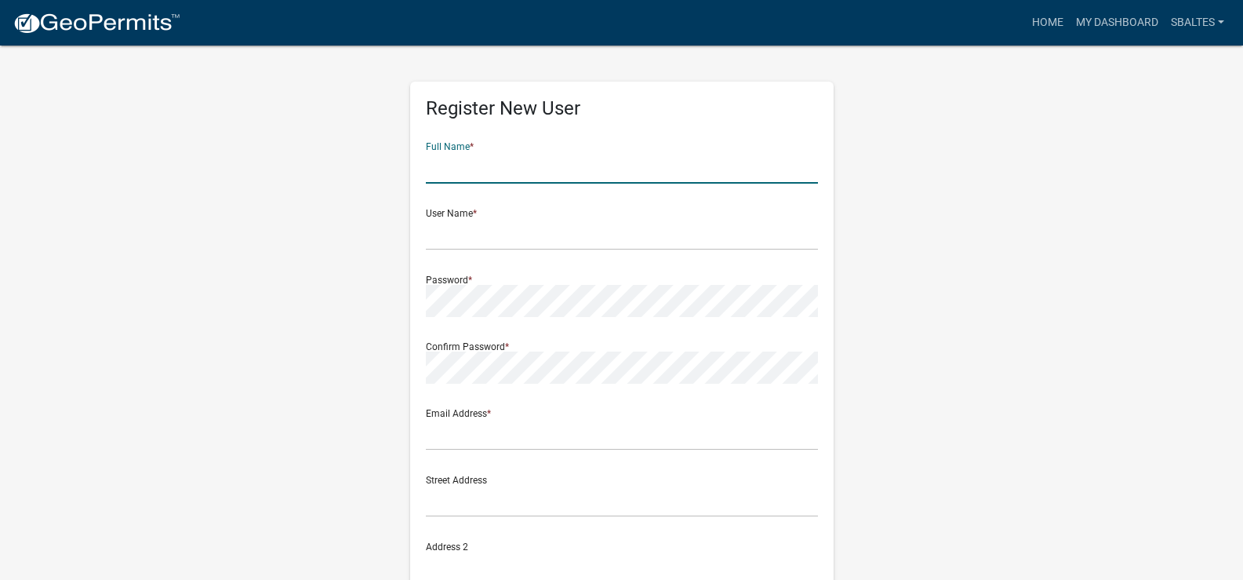
click at [531, 165] on input "text" at bounding box center [622, 167] width 392 height 32
type input "Steven Baltes"
type input "[STREET_ADDRESS]"
type input "Indianola"
type input "[US_STATE]"
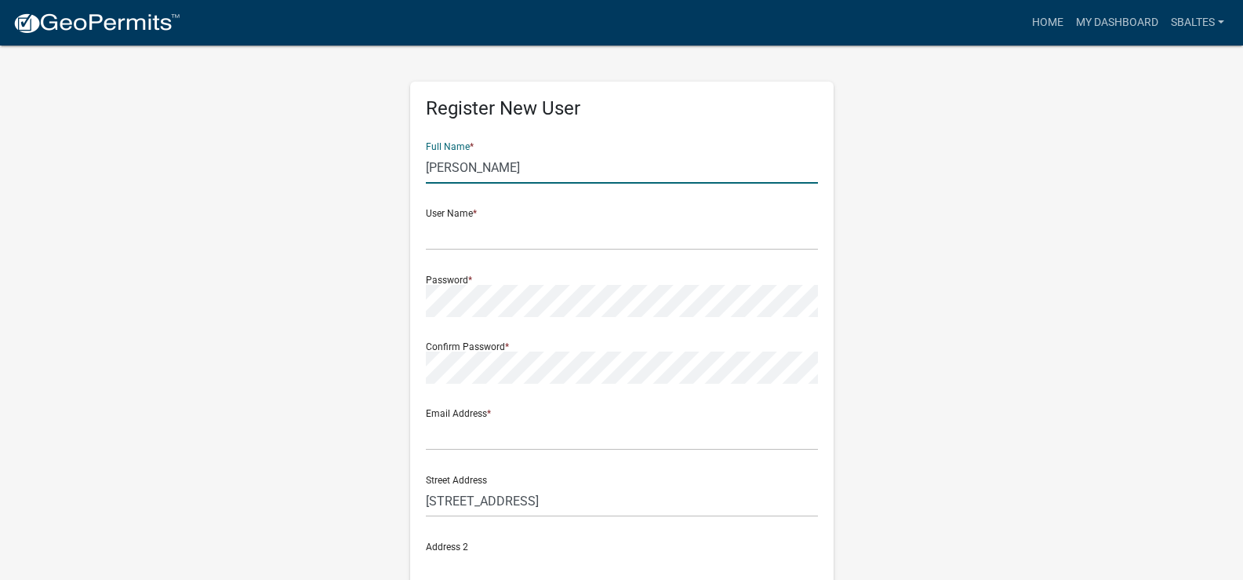
type input "50125"
type input "5154807872"
click at [1192, 24] on link "sbaltes" at bounding box center [1198, 23] width 66 height 30
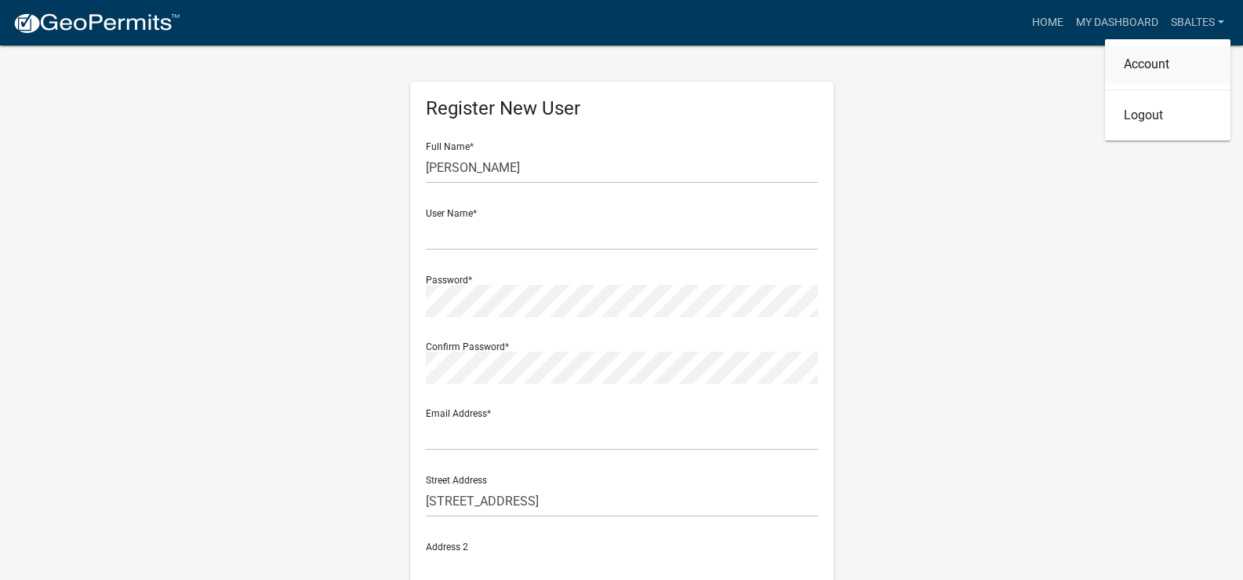
click at [1172, 55] on link "Account" at bounding box center [1167, 64] width 125 height 38
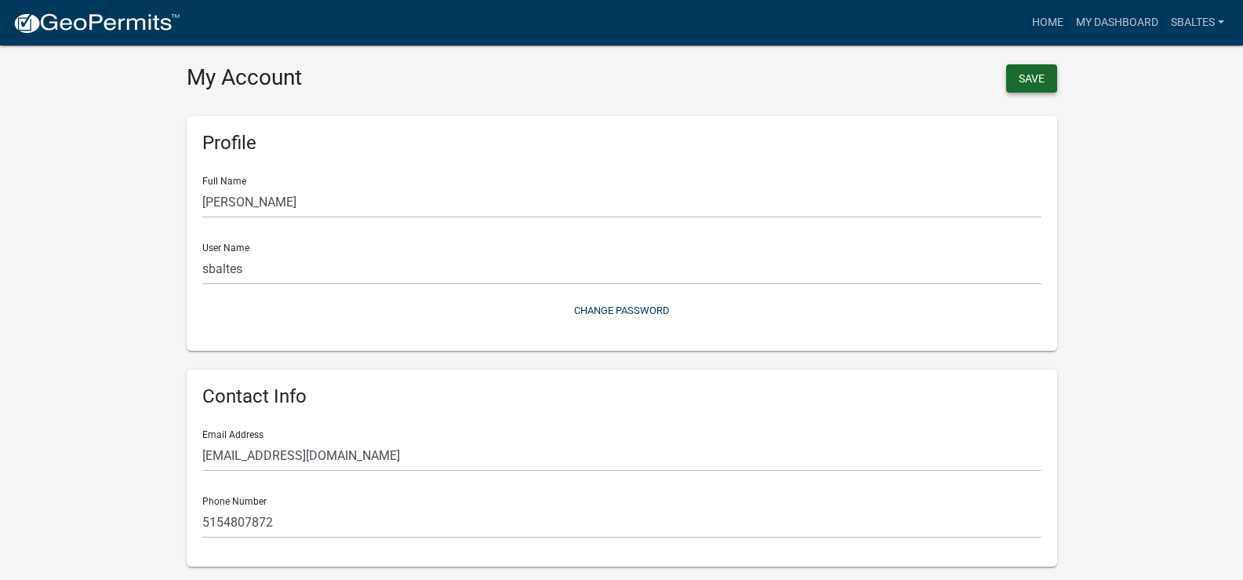
click at [1027, 80] on button "Save" at bounding box center [1031, 78] width 51 height 28
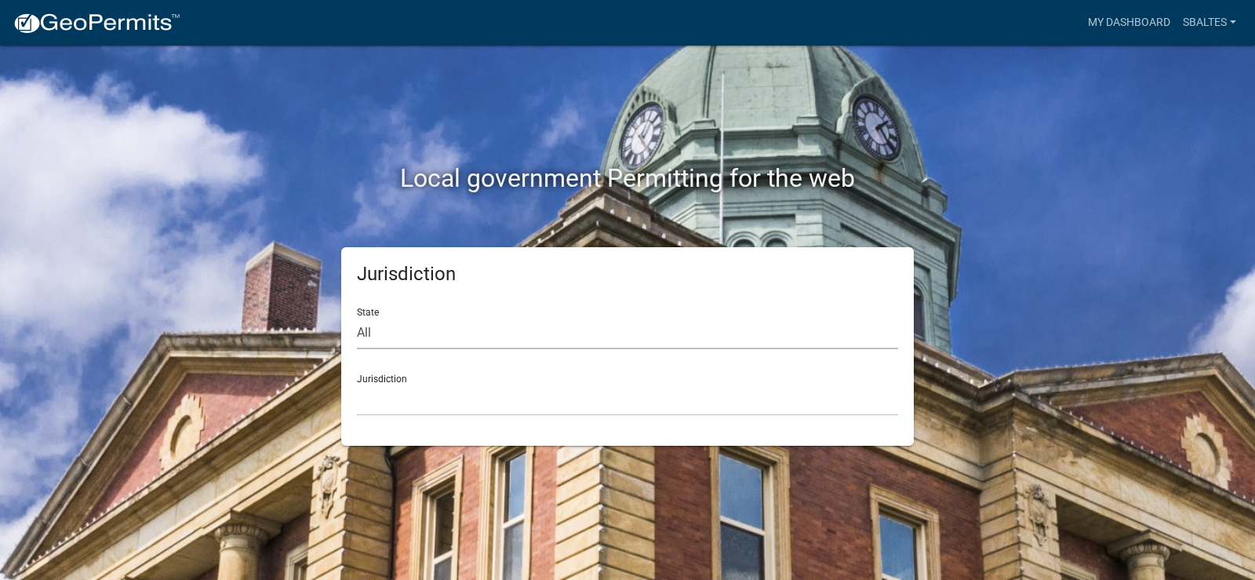
click at [373, 317] on select "All Colorado Georgia Indiana Iowa Kansas Minnesota Ohio South Carolina Wisconsin" at bounding box center [627, 333] width 541 height 32
select select "[US_STATE]"
click at [357, 317] on select "All Colorado Georgia Indiana Iowa Kansas Minnesota Ohio South Carolina Wisconsin" at bounding box center [627, 333] width 541 height 32
click at [385, 407] on select "Boone County, Iowa Butler County, Iowa Cerro Gordo County, Iowa City of Harlan,…" at bounding box center [627, 399] width 541 height 32
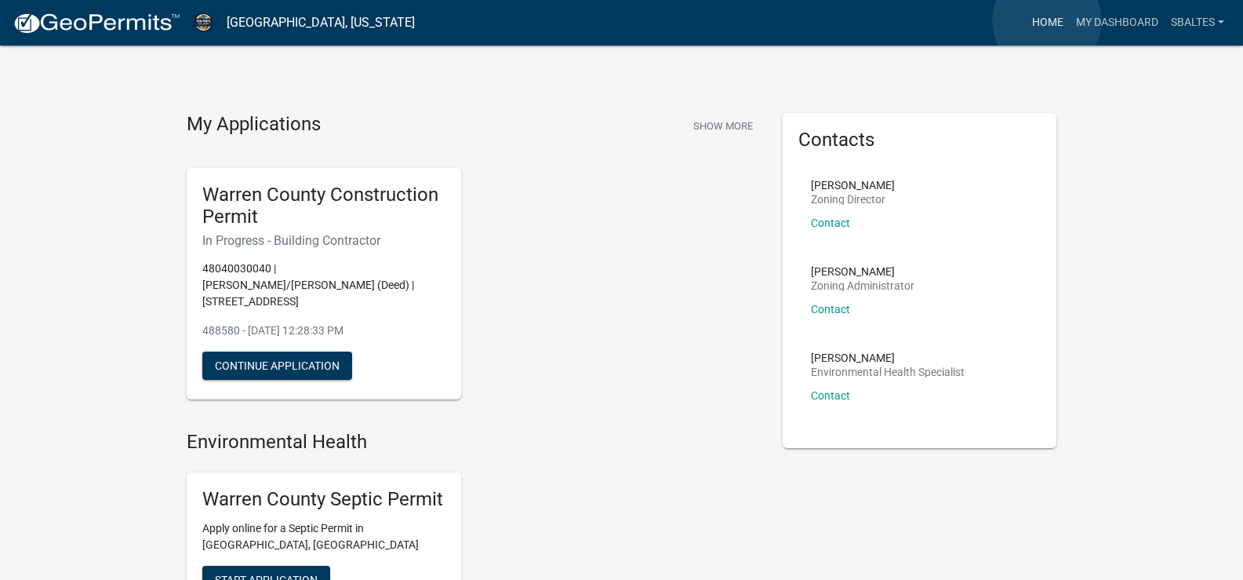
click at [1047, 20] on link "Home" at bounding box center [1048, 23] width 44 height 30
click at [1042, 20] on link "Home" at bounding box center [1048, 23] width 44 height 30
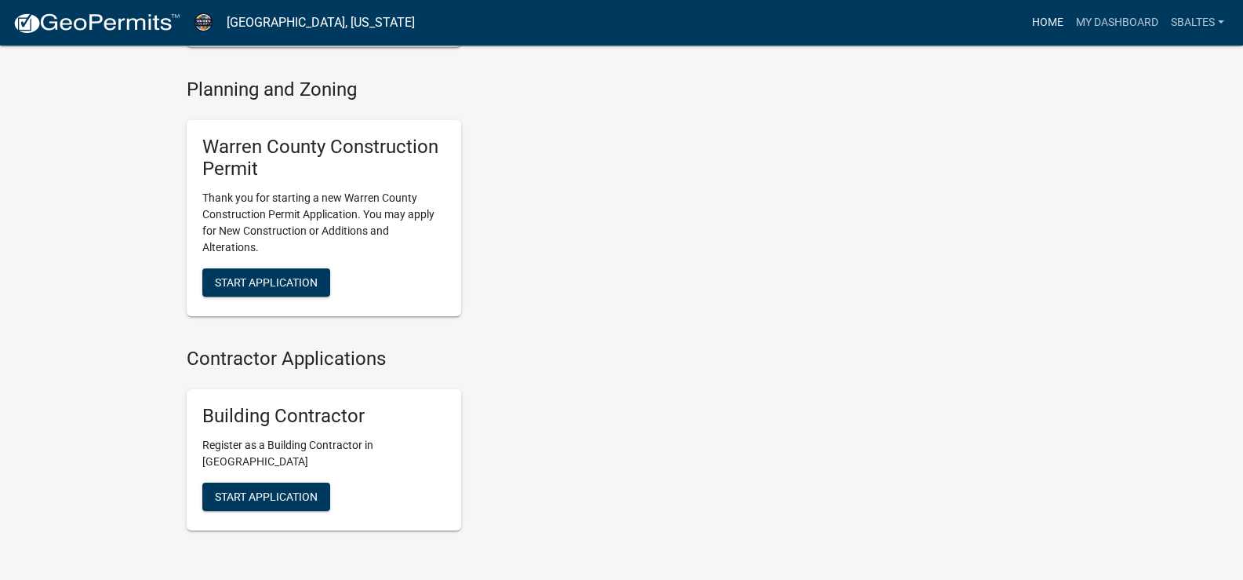
scroll to position [573, 0]
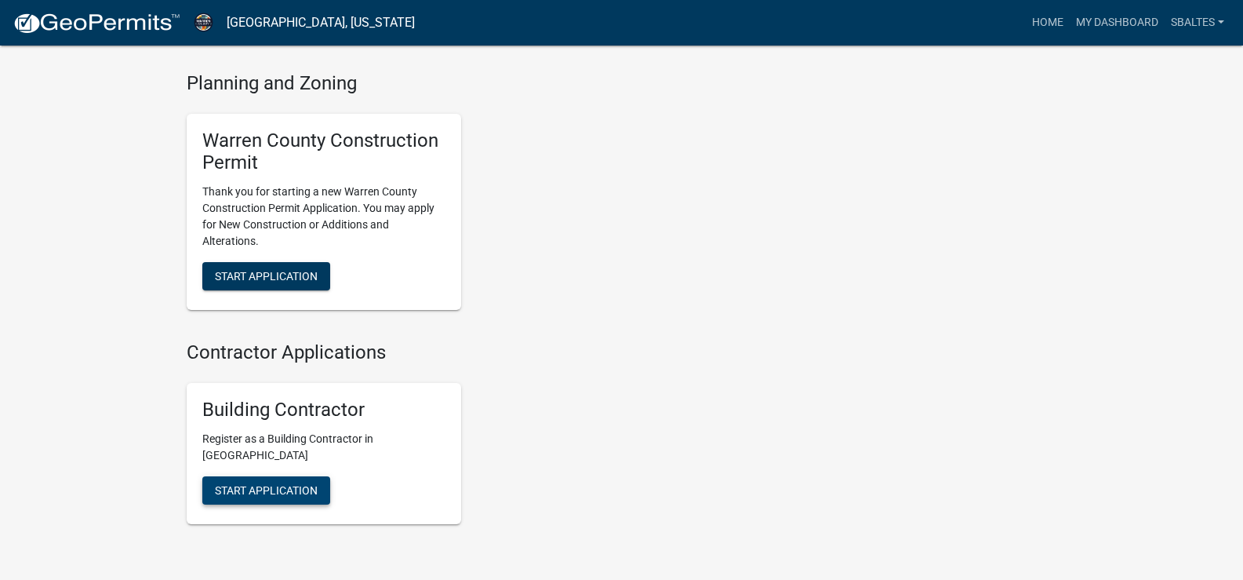
click at [289, 482] on div "Building Contractor Register as a Building Contractor in Warren County Start Ap…" at bounding box center [324, 453] width 274 height 141
click at [288, 491] on span "Start Application" at bounding box center [266, 489] width 103 height 13
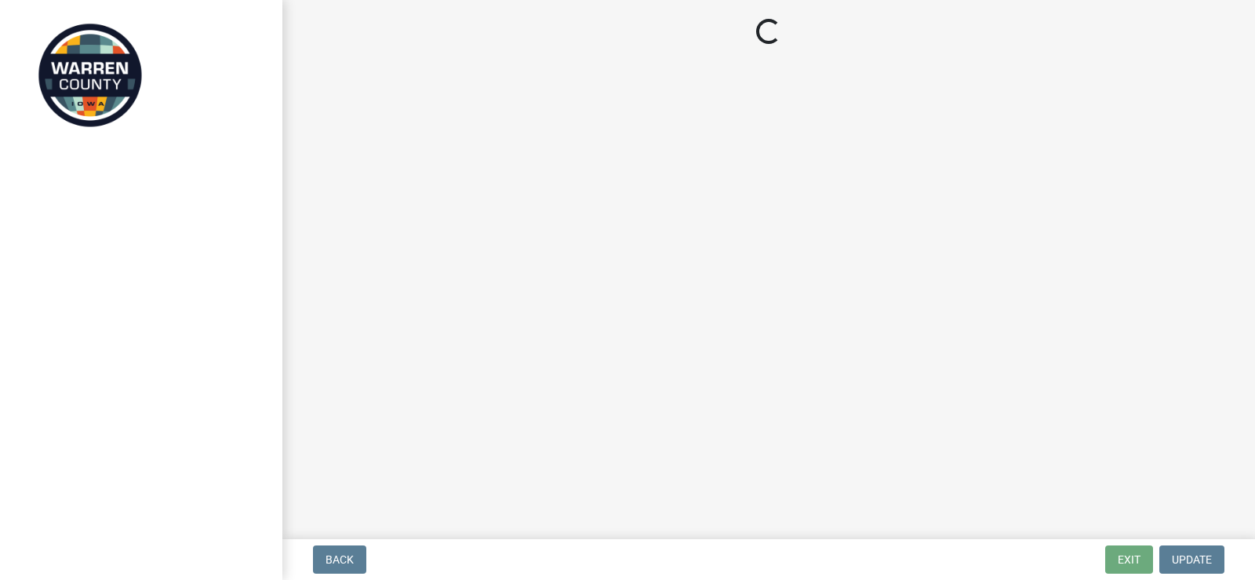
select select "[US_STATE]"
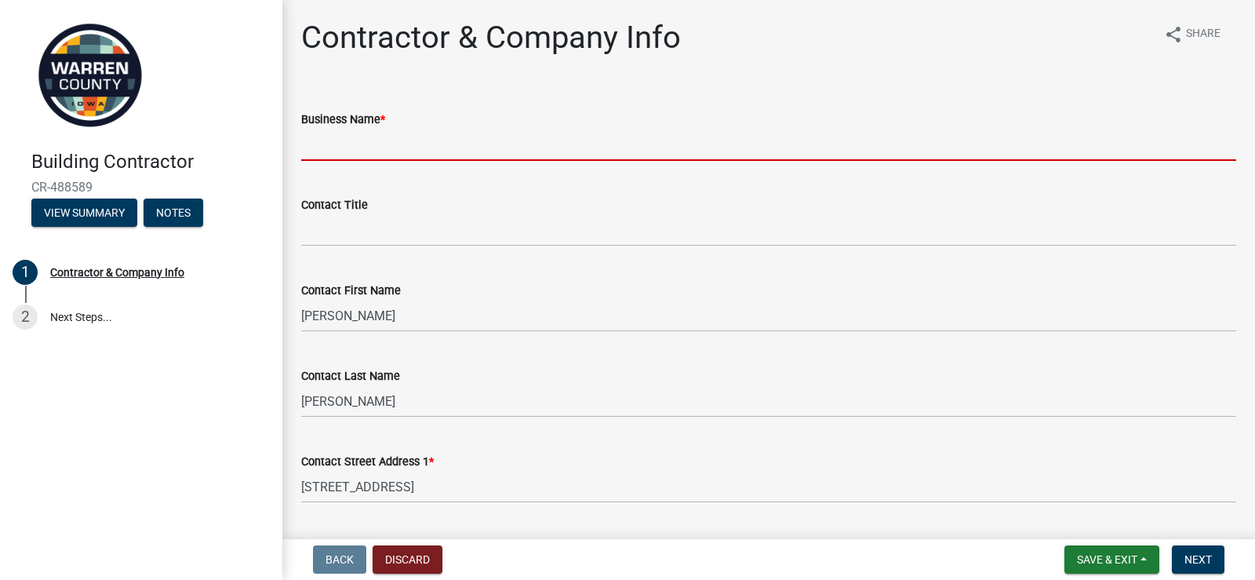
click at [409, 133] on input "Business Name *" at bounding box center [768, 145] width 935 height 32
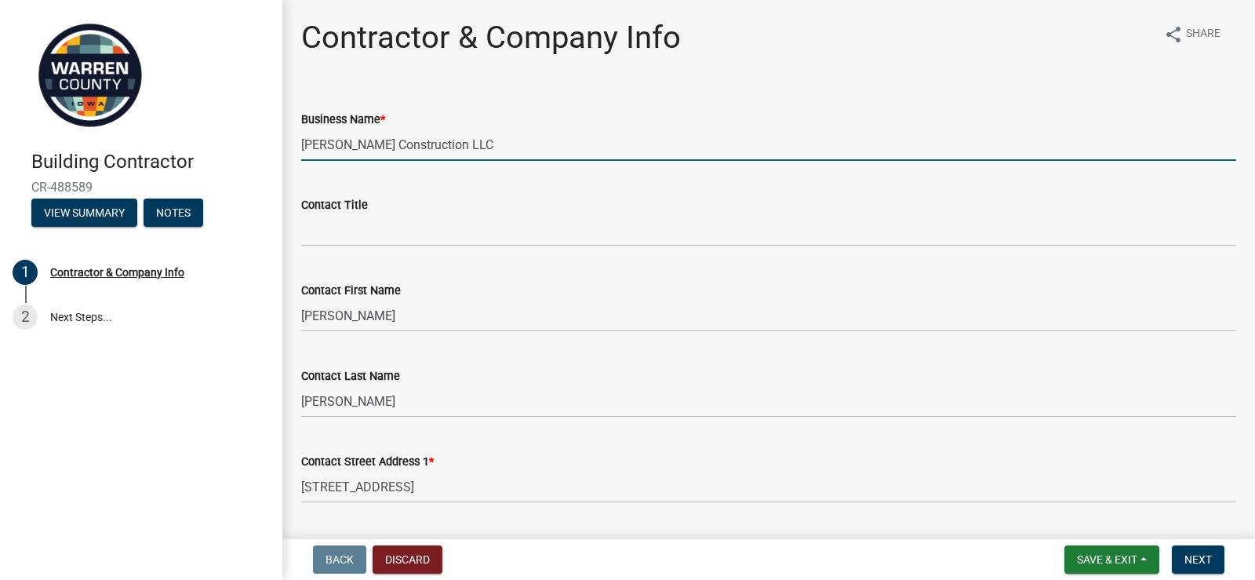
click at [411, 144] on input "Baltes Construction LLC" at bounding box center [768, 145] width 935 height 32
type input "[PERSON_NAME] Construction, LLC"
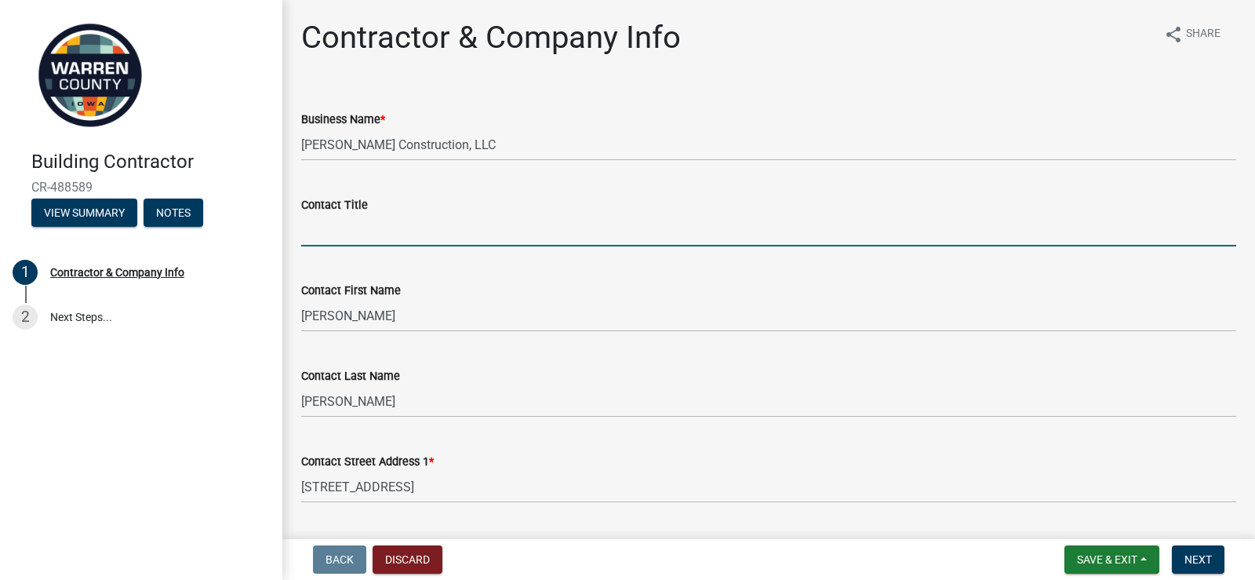
click at [370, 226] on input "Contact Title" at bounding box center [768, 230] width 935 height 32
drag, startPoint x: 382, startPoint y: 230, endPoint x: 351, endPoint y: 233, distance: 30.7
click at [351, 233] on input "Contact Title" at bounding box center [768, 230] width 935 height 32
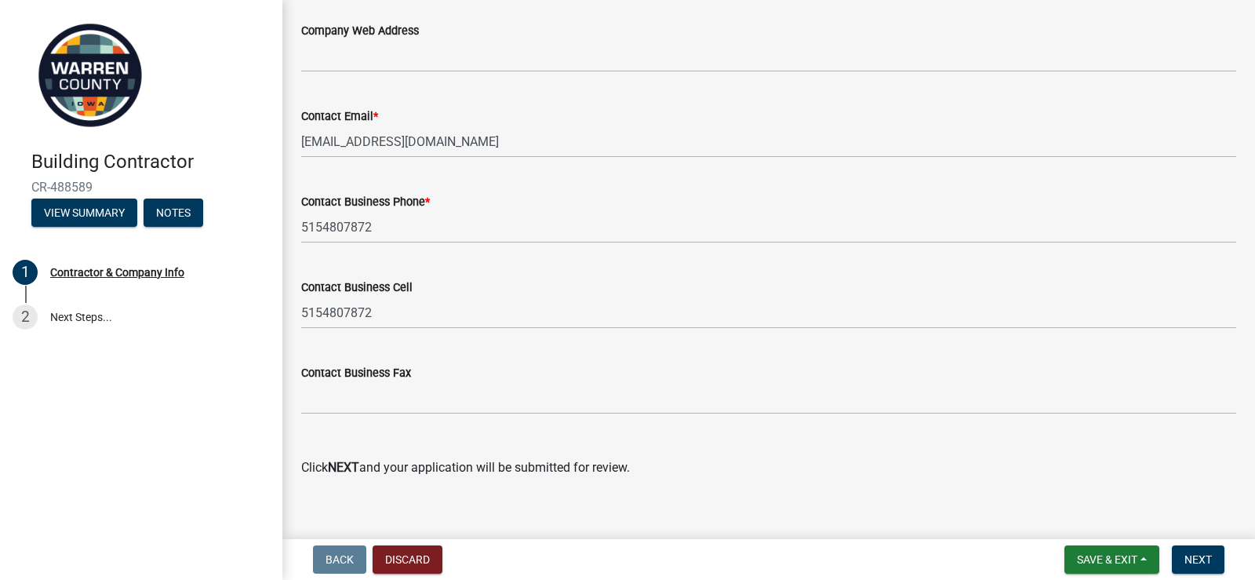
scroll to position [896, 0]
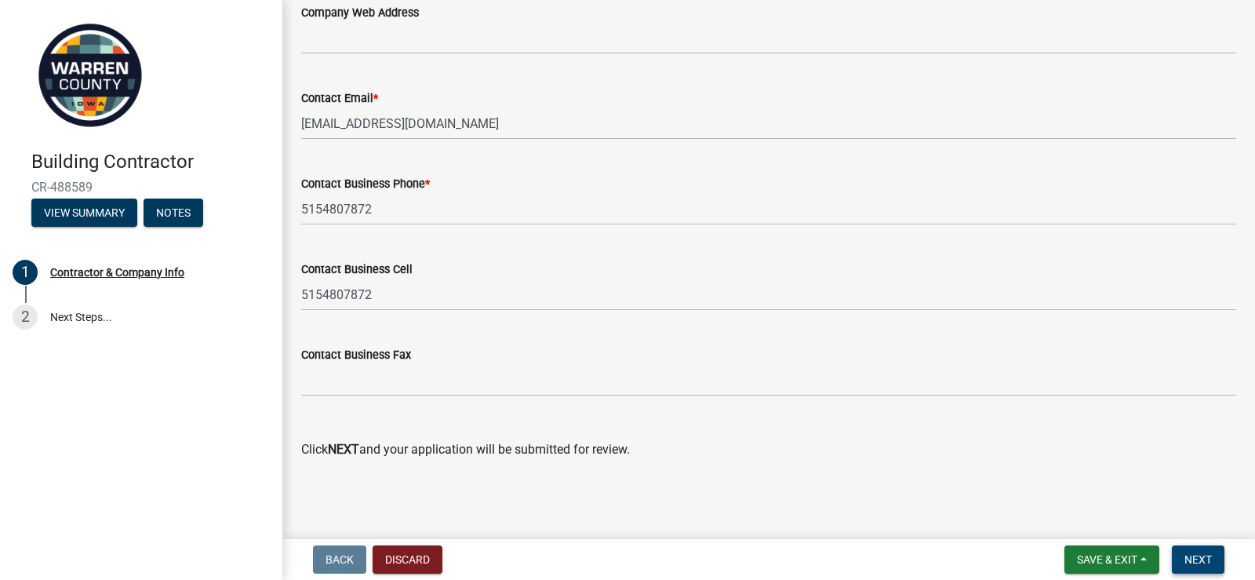
type input "Owner"
click at [1201, 559] on span "Next" at bounding box center [1197, 559] width 27 height 13
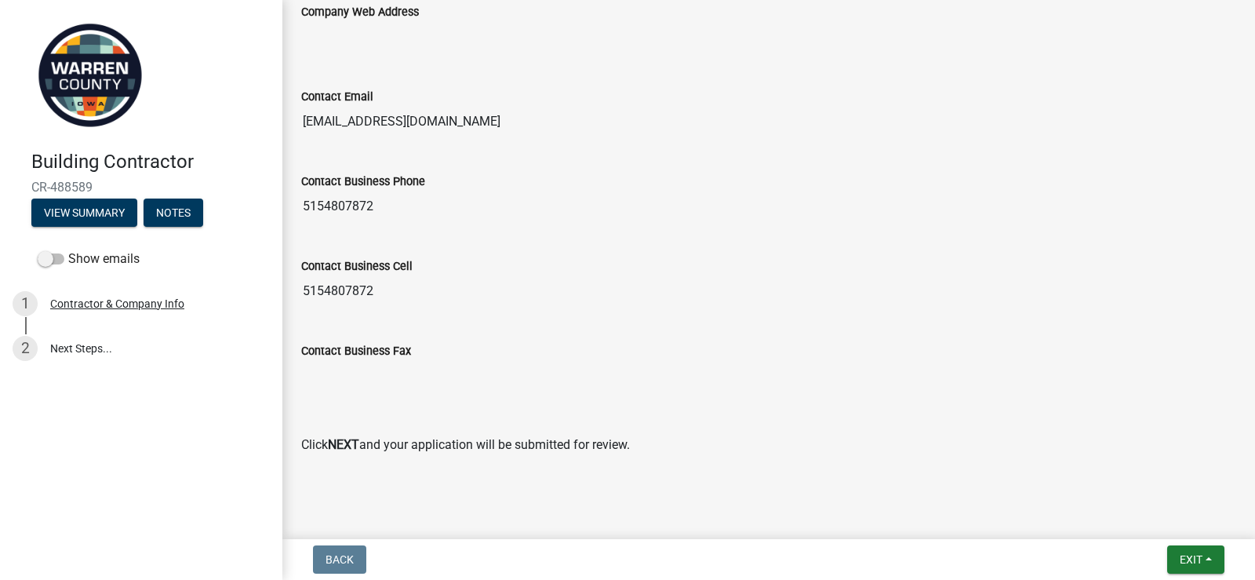
scroll to position [983, 0]
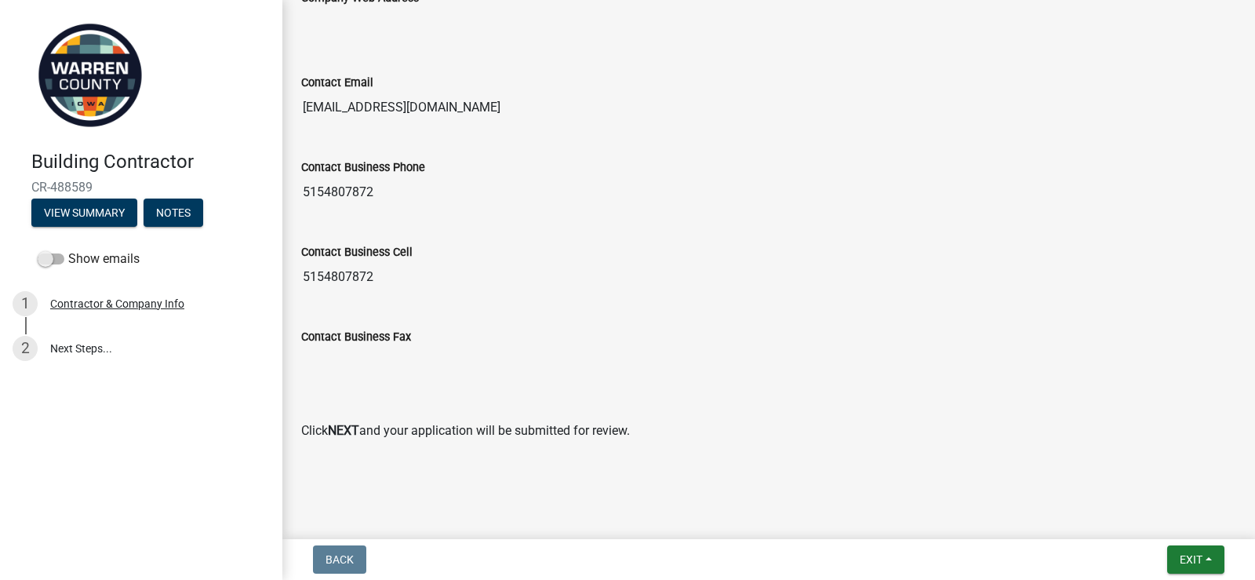
drag, startPoint x: 38, startPoint y: 256, endPoint x: 73, endPoint y: 268, distance: 36.7
click at [73, 268] on div "Show emails" at bounding box center [141, 258] width 282 height 31
click at [60, 262] on span at bounding box center [51, 258] width 27 height 11
click at [68, 249] on input "Show emails" at bounding box center [68, 249] width 0 height 0
click at [77, 394] on link "3 Next Steps..." at bounding box center [141, 393] width 282 height 45
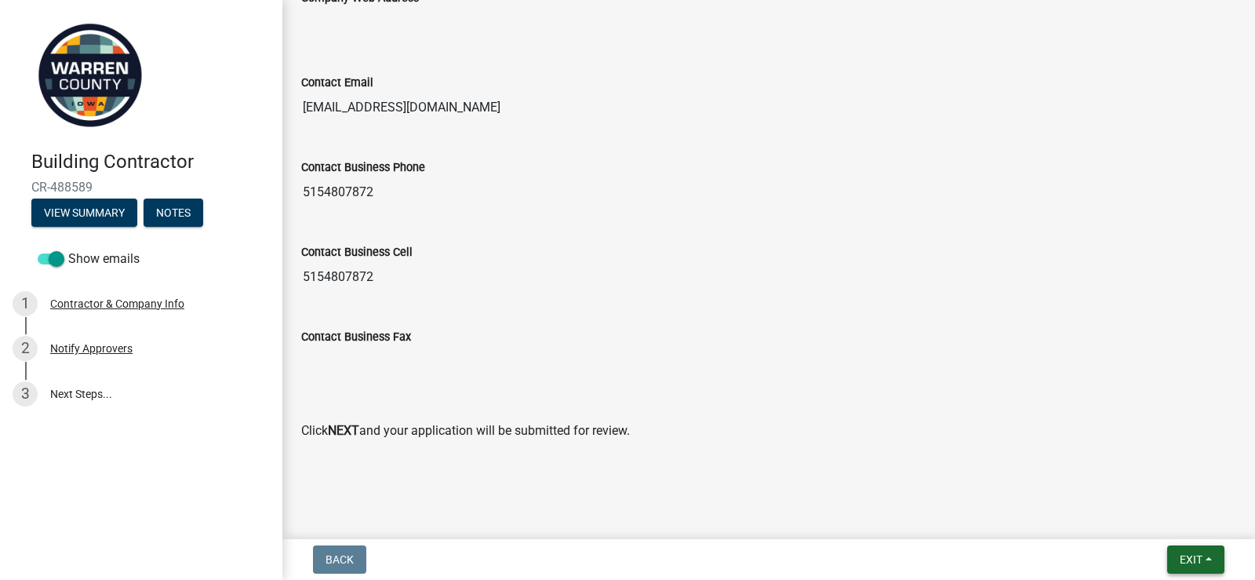
click at [1198, 560] on span "Exit" at bounding box center [1191, 559] width 23 height 13
click at [1165, 514] on button "Save & Exit" at bounding box center [1161, 519] width 125 height 38
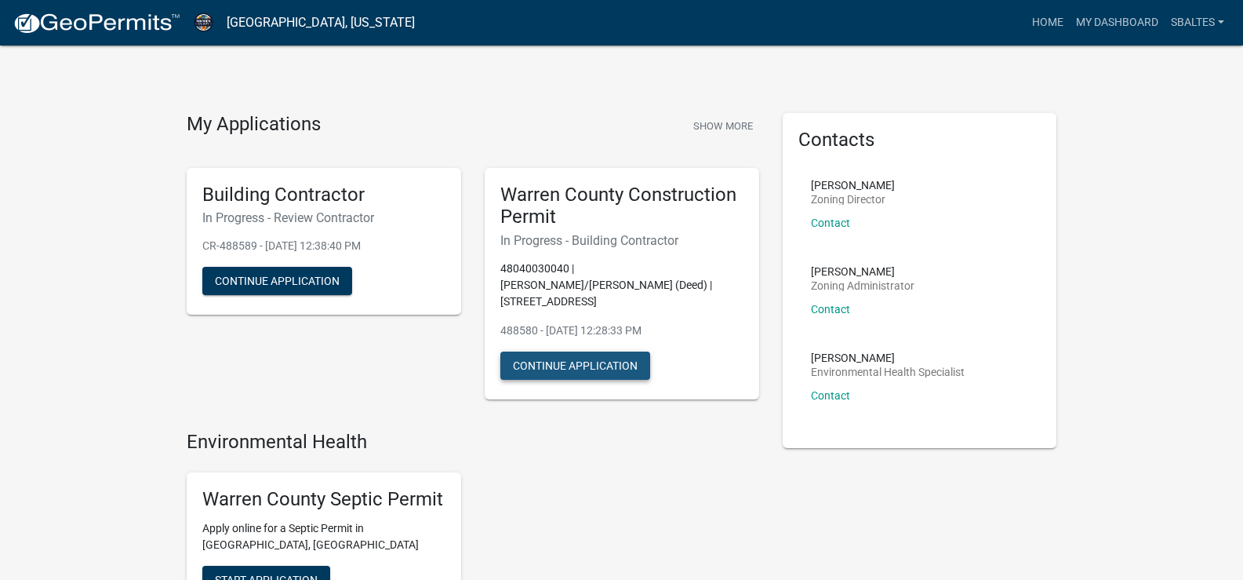
click at [608, 365] on button "Continue Application" at bounding box center [575, 365] width 150 height 28
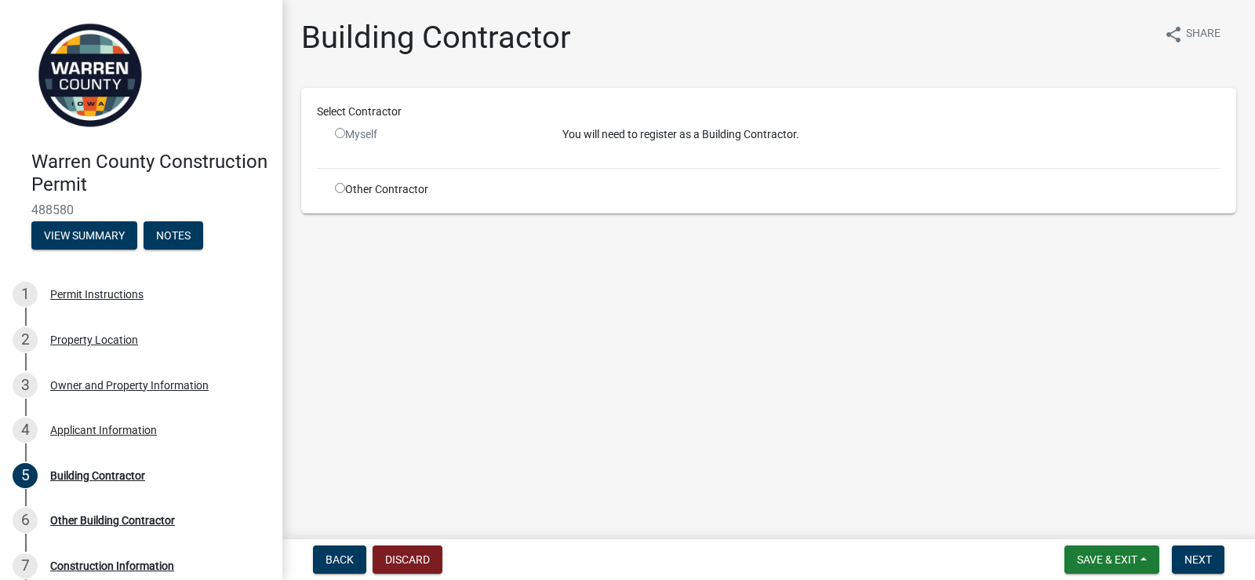
click at [340, 136] on input "radio" at bounding box center [340, 133] width 10 height 10
click at [340, 130] on input "radio" at bounding box center [340, 133] width 10 height 10
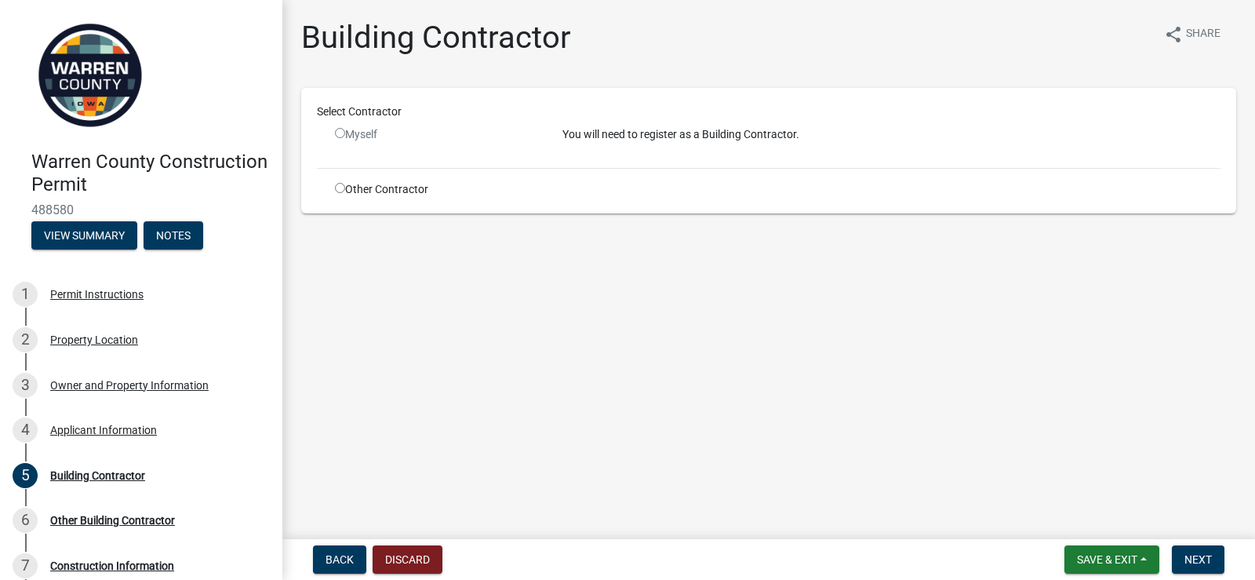
click at [340, 130] on input "radio" at bounding box center [340, 133] width 10 height 10
radio input "false"
click at [1207, 558] on span "Next" at bounding box center [1197, 559] width 27 height 13
click at [343, 554] on span "Back" at bounding box center [339, 559] width 28 height 13
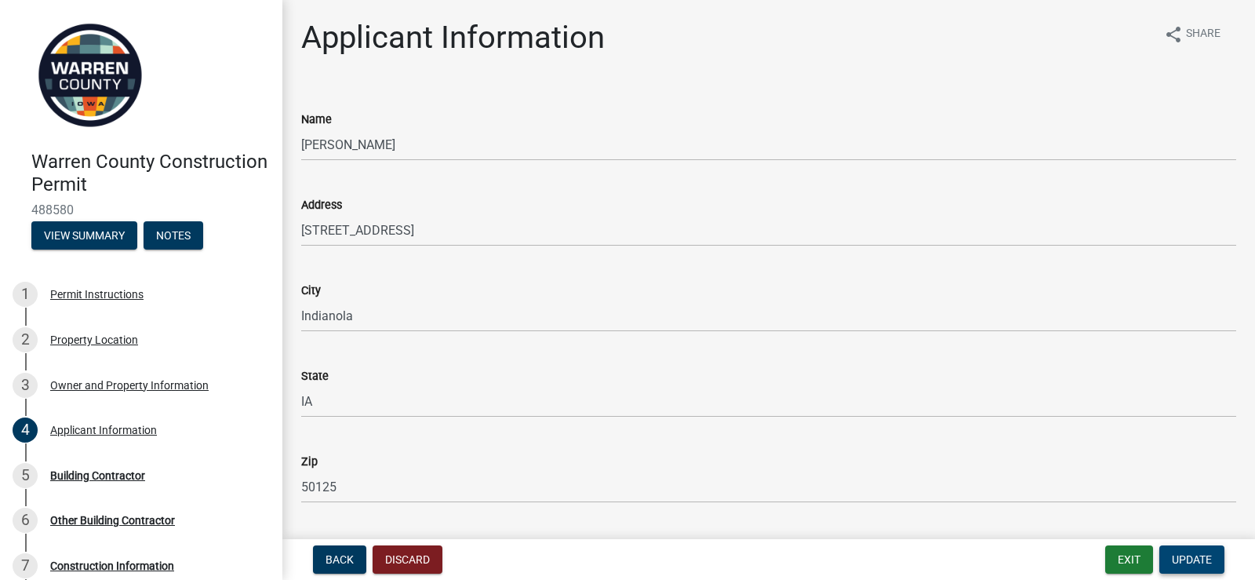
click at [1187, 556] on span "Update" at bounding box center [1192, 559] width 40 height 13
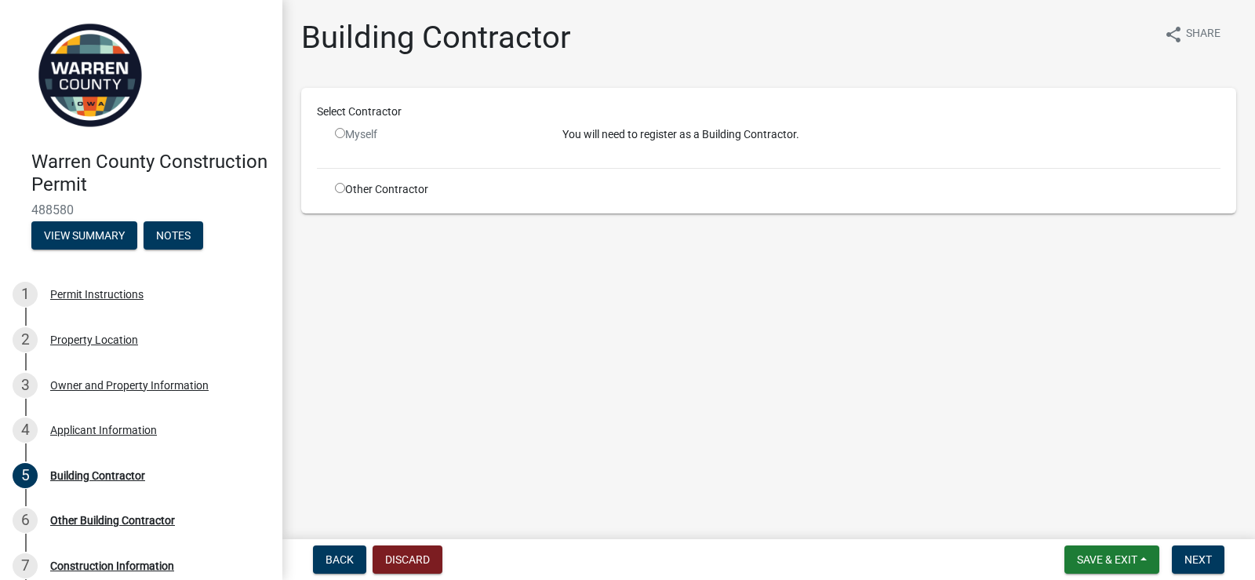
click at [576, 410] on wm-app "Warren County Construction Permit 488580 View Summary Notes 1 Permit Instructio…" at bounding box center [627, 290] width 1255 height 580
click at [340, 131] on input "radio" at bounding box center [340, 133] width 10 height 10
click at [338, 136] on input "radio" at bounding box center [340, 133] width 10 height 10
click at [129, 478] on div "Building Contractor" at bounding box center [97, 475] width 95 height 11
click at [131, 563] on div "Construction Information" at bounding box center [112, 565] width 124 height 11
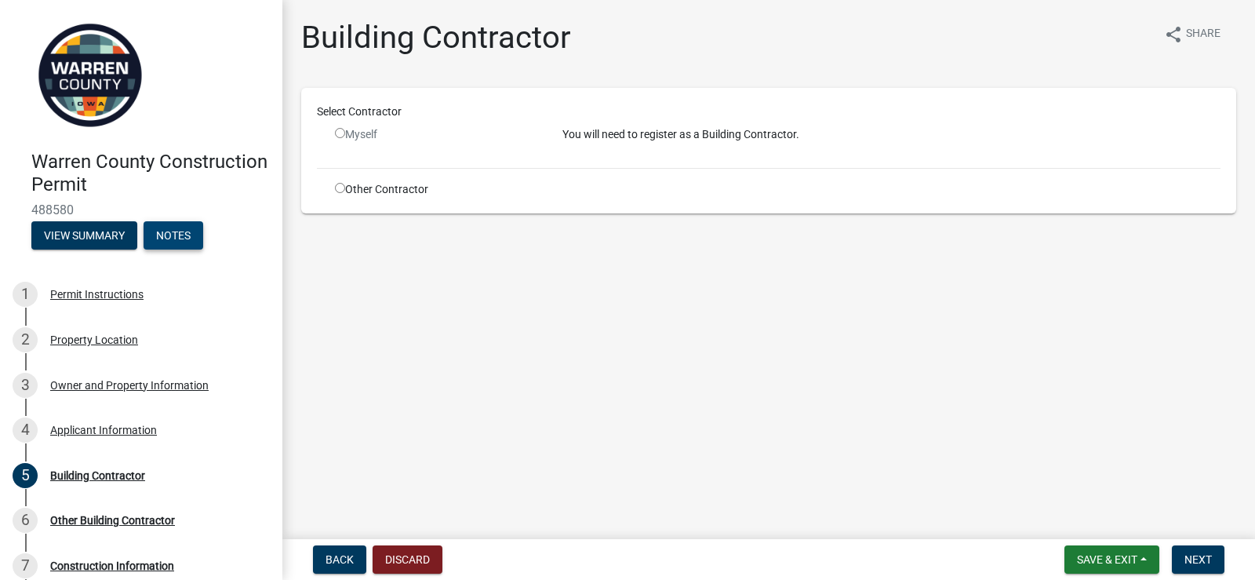
click at [188, 234] on button "Notes" at bounding box center [174, 235] width 60 height 28
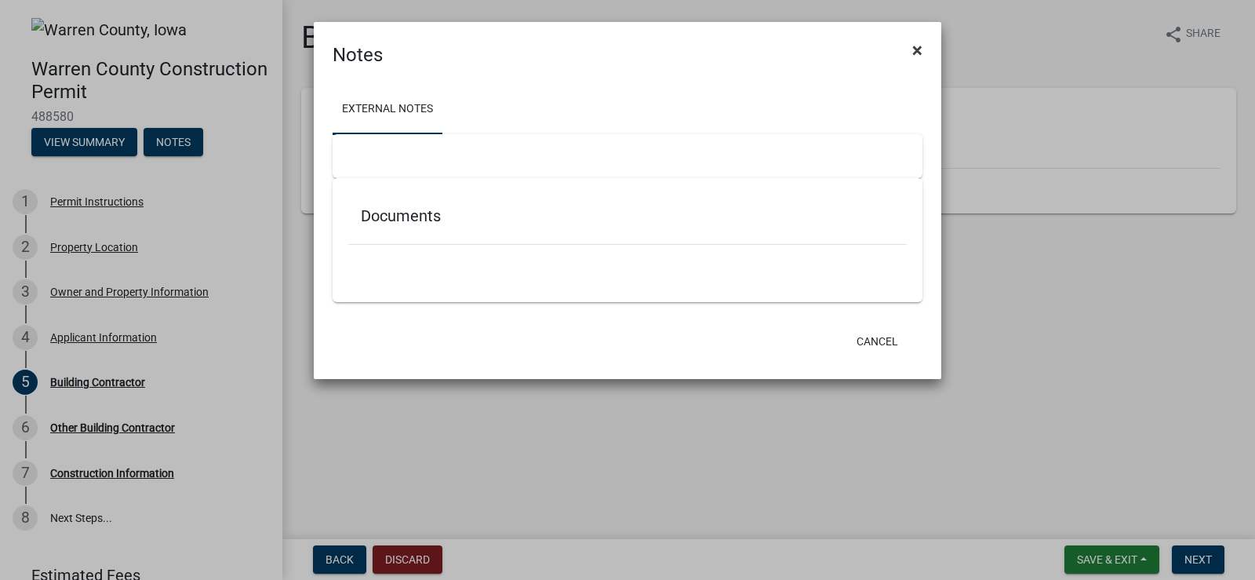
click at [914, 43] on span "×" at bounding box center [917, 50] width 10 height 22
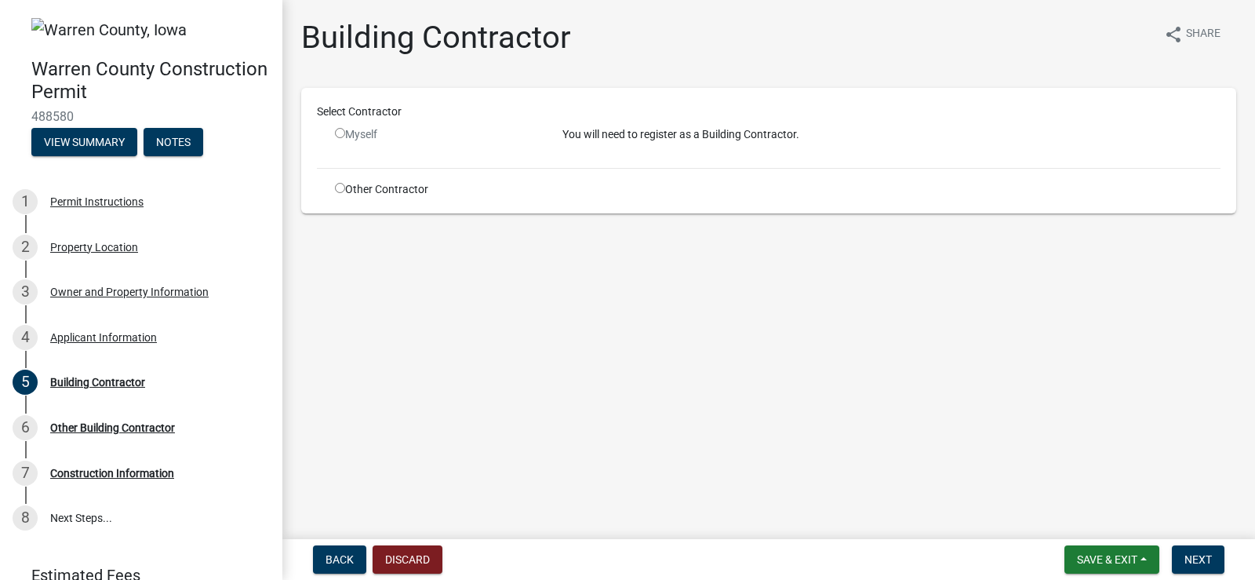
click at [337, 134] on input "radio" at bounding box center [340, 133] width 10 height 10
radio input "false"
click at [78, 518] on link "8 Next Steps..." at bounding box center [141, 517] width 282 height 45
click at [126, 474] on div "Construction Information" at bounding box center [112, 472] width 124 height 11
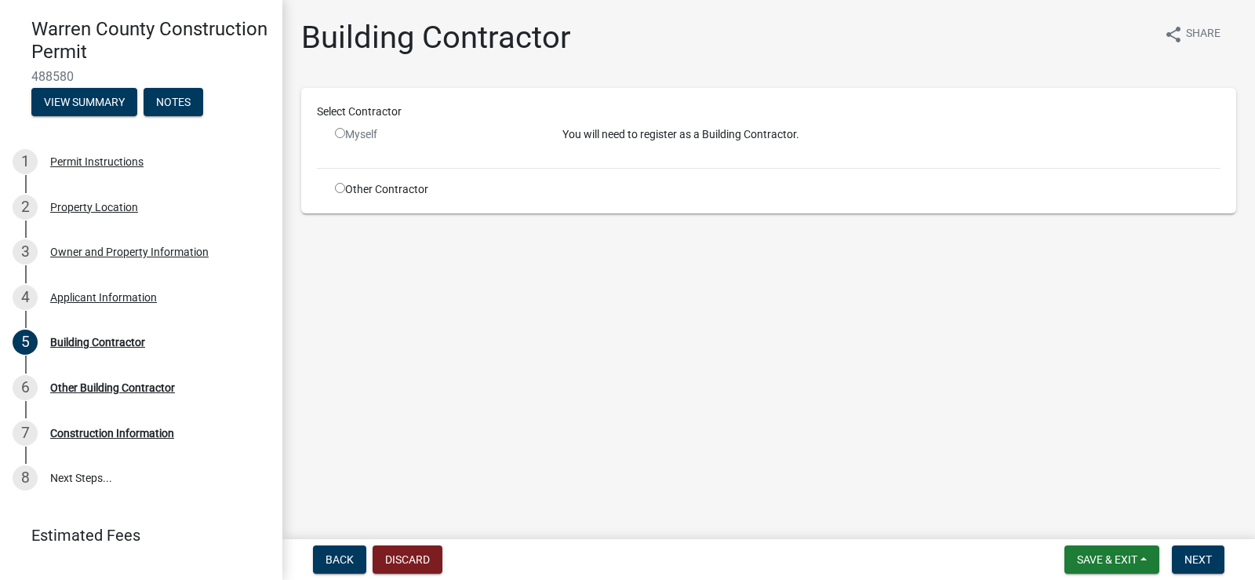
scroll to position [71, 0]
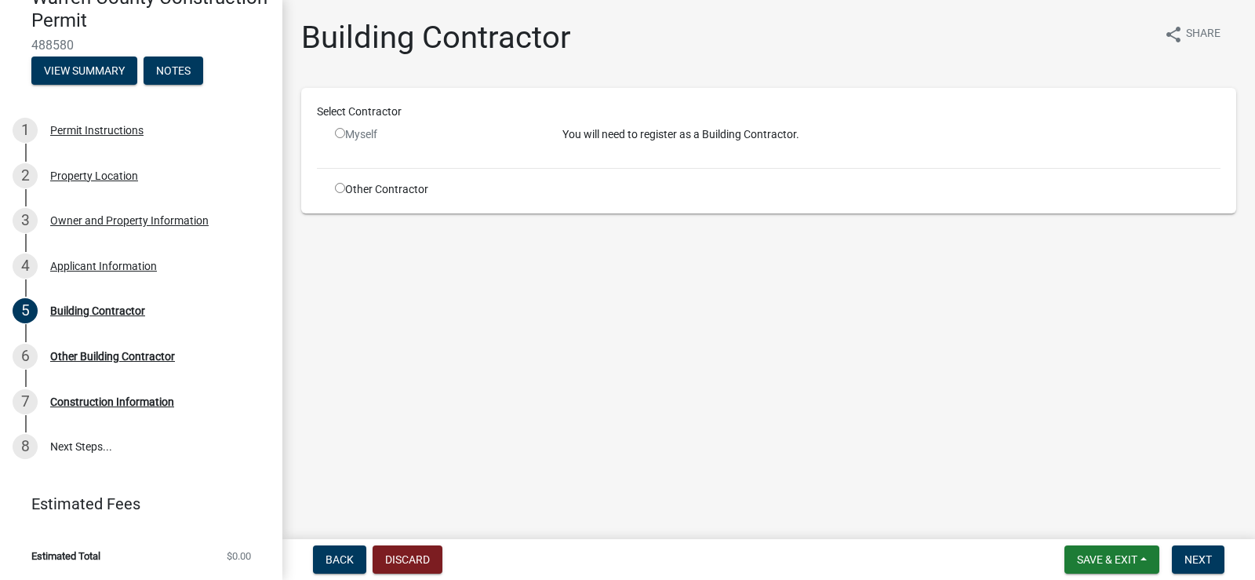
click at [717, 140] on p "You will need to register as a Building Contractor." at bounding box center [891, 134] width 658 height 16
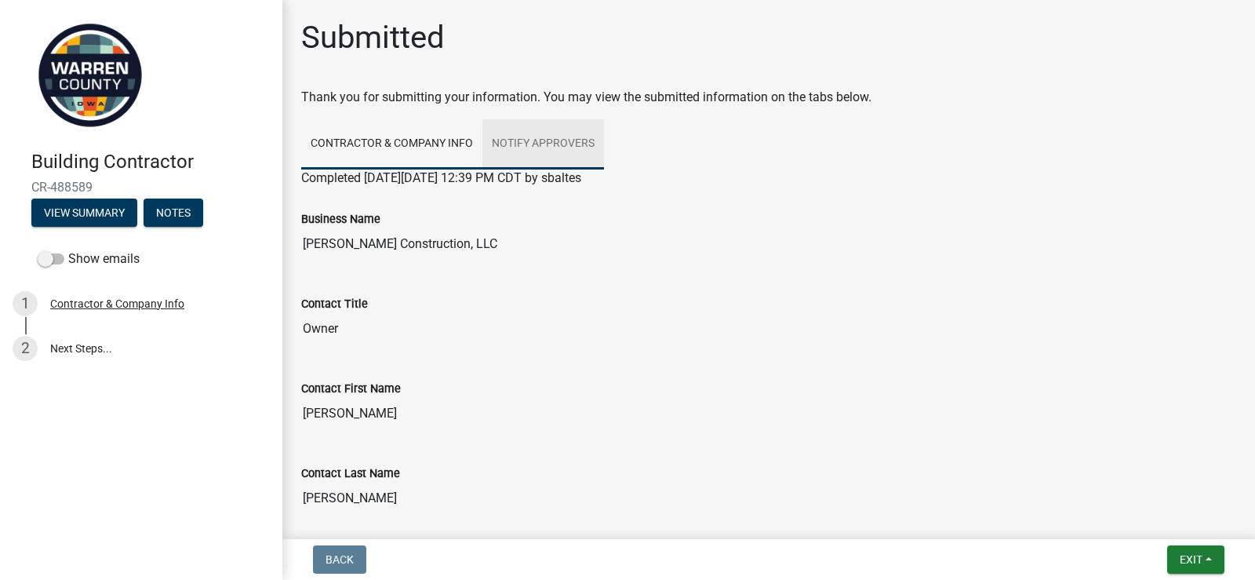
click at [533, 143] on link "Notify Approvers" at bounding box center [543, 144] width 122 height 50
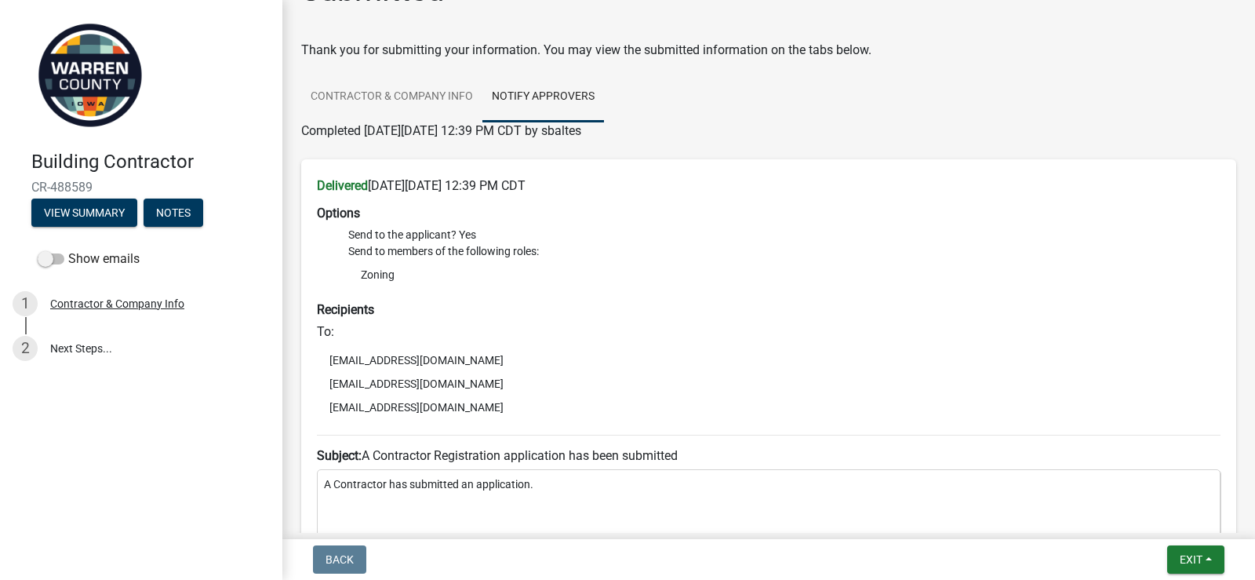
scroll to position [56, 0]
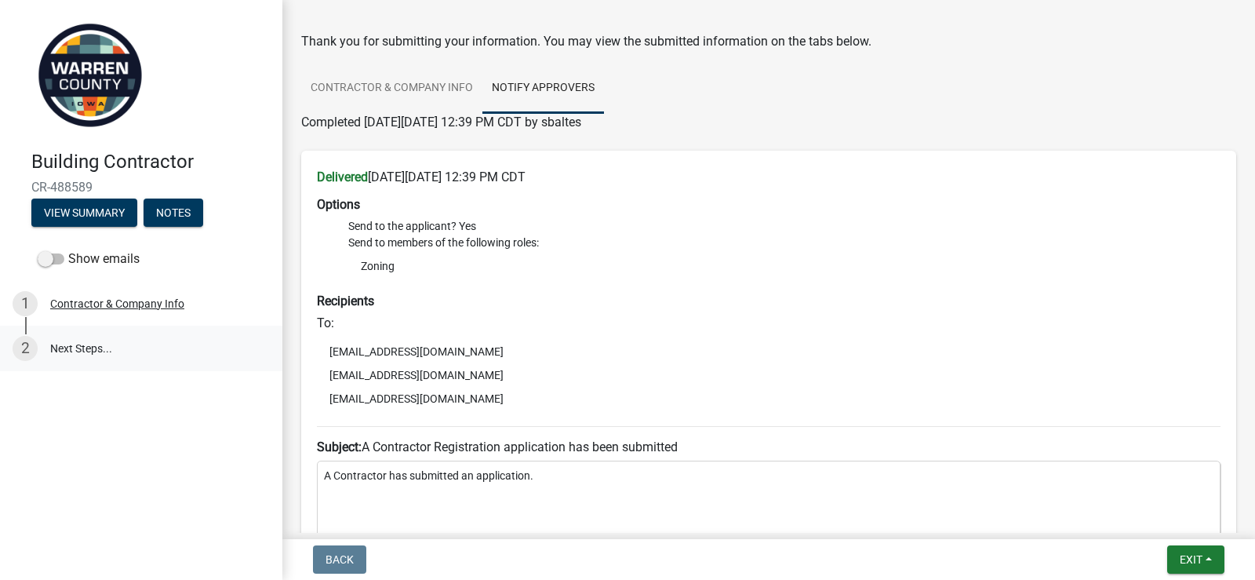
click at [93, 347] on link "2 Next Steps..." at bounding box center [141, 347] width 282 height 45
click at [23, 354] on div "2" at bounding box center [25, 348] width 25 height 25
click at [120, 298] on div "Contractor & Company Info" at bounding box center [117, 303] width 134 height 11
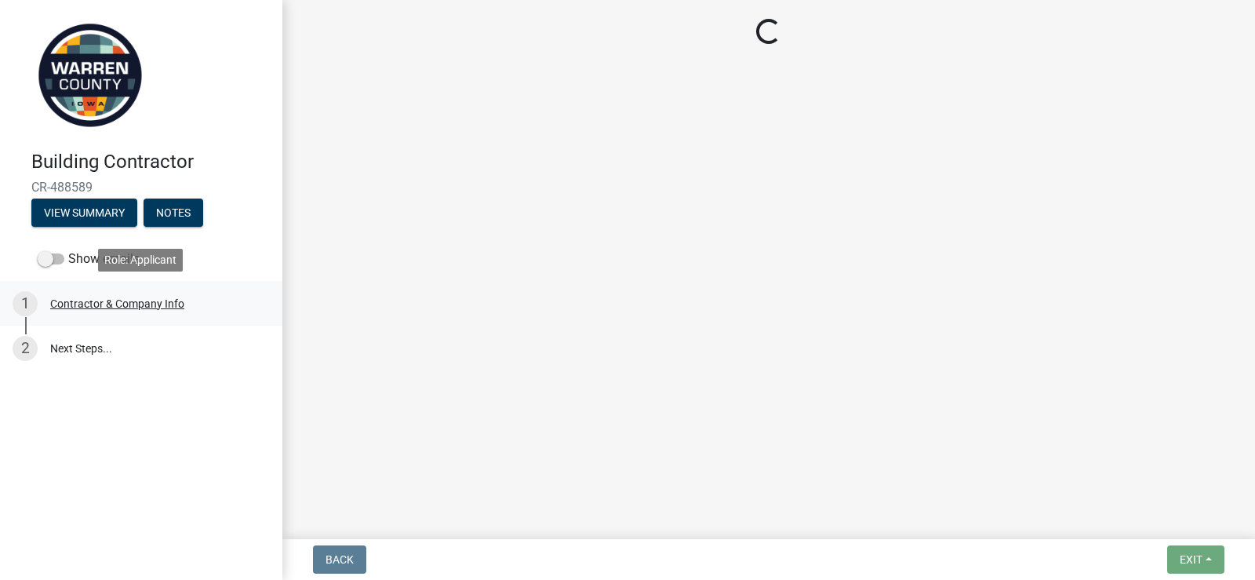
select select "[US_STATE]"
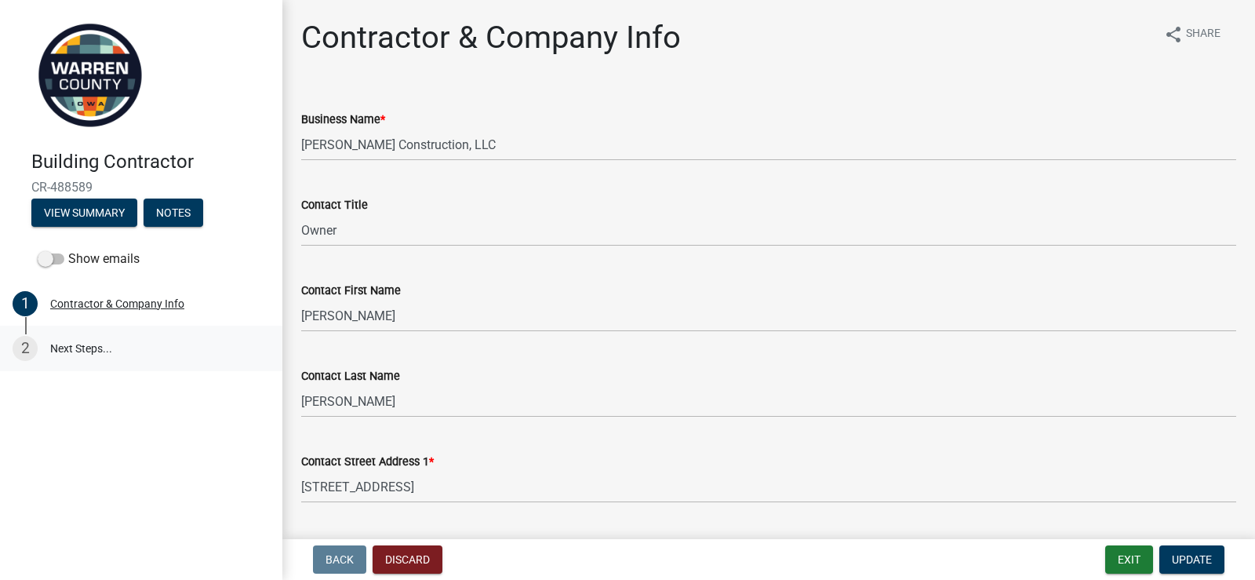
click at [52, 369] on link "2 Next Steps..." at bounding box center [141, 347] width 282 height 45
click at [68, 351] on link "2 Next Steps..." at bounding box center [141, 347] width 282 height 45
click at [31, 348] on div "2" at bounding box center [25, 348] width 25 height 25
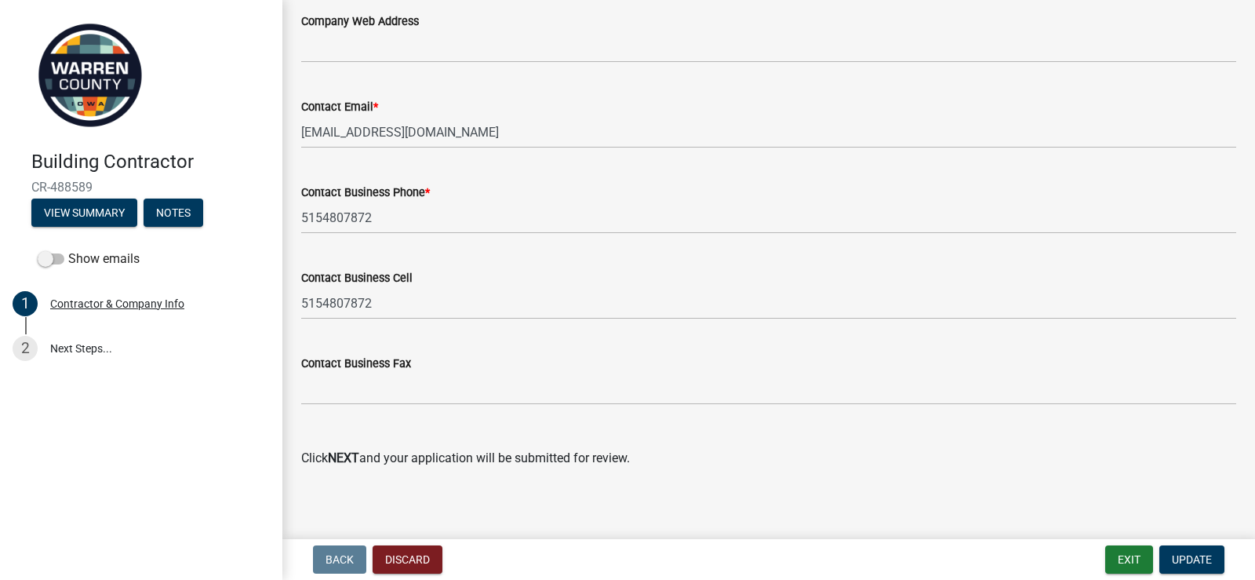
scroll to position [896, 0]
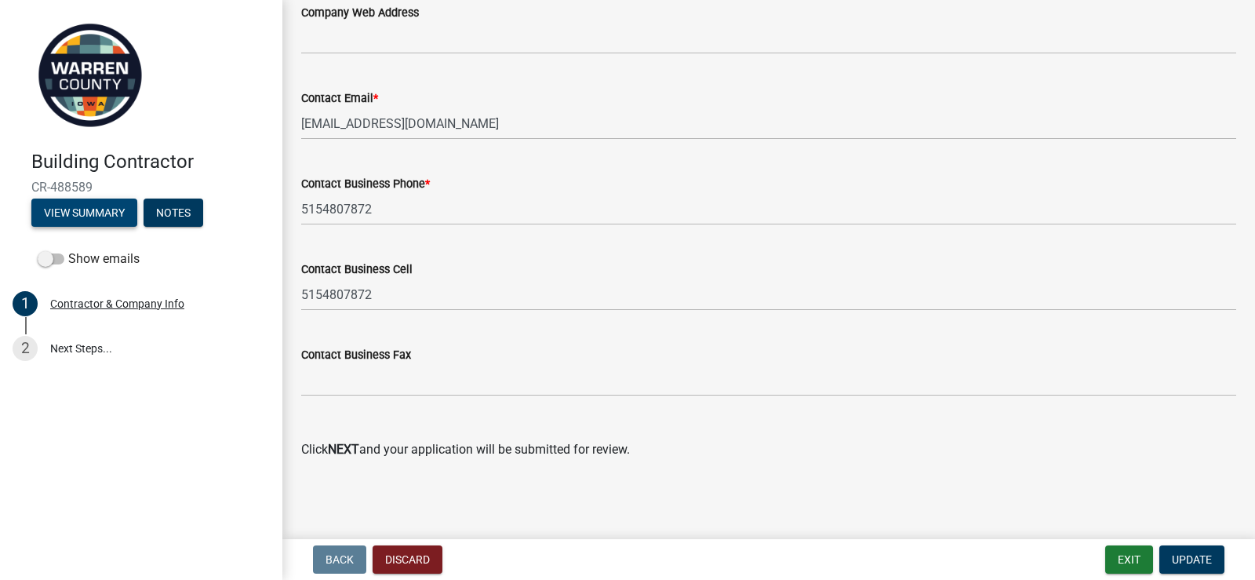
click at [95, 212] on button "View Summary" at bounding box center [84, 212] width 106 height 28
